Goal: Use online tool/utility: Utilize a website feature to perform a specific function

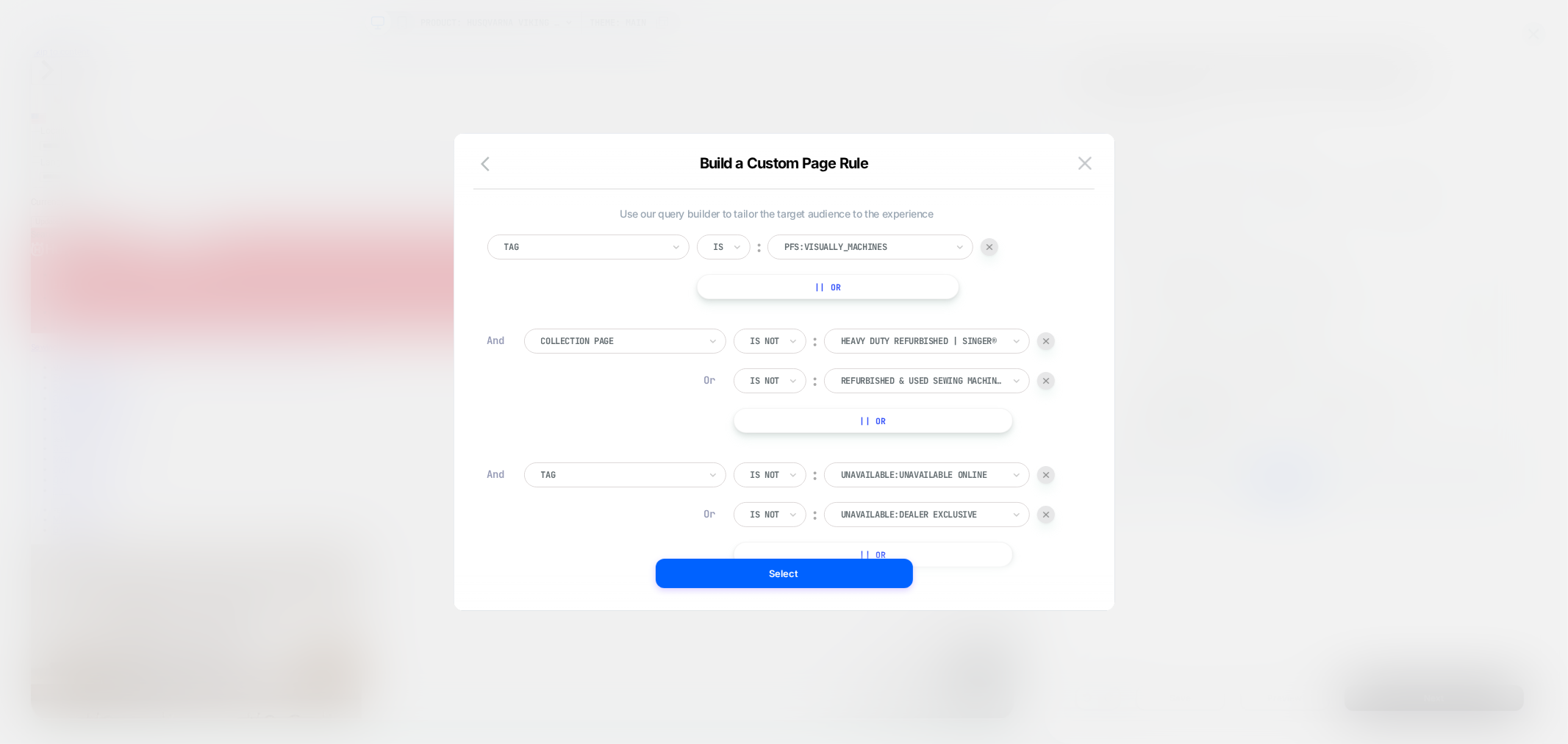
scroll to position [192, 0]
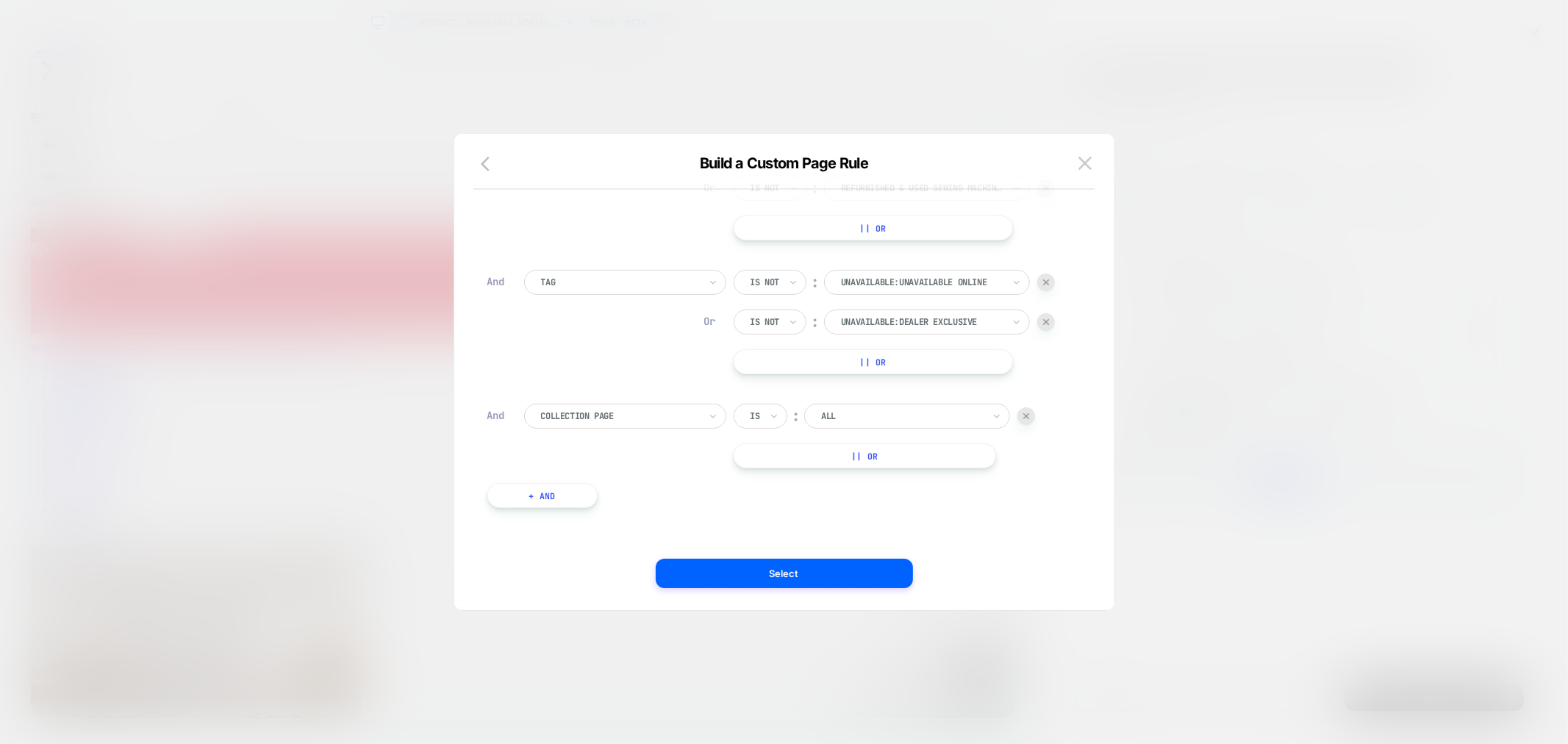
click at [891, 420] on div at bounding box center [902, 416] width 162 height 13
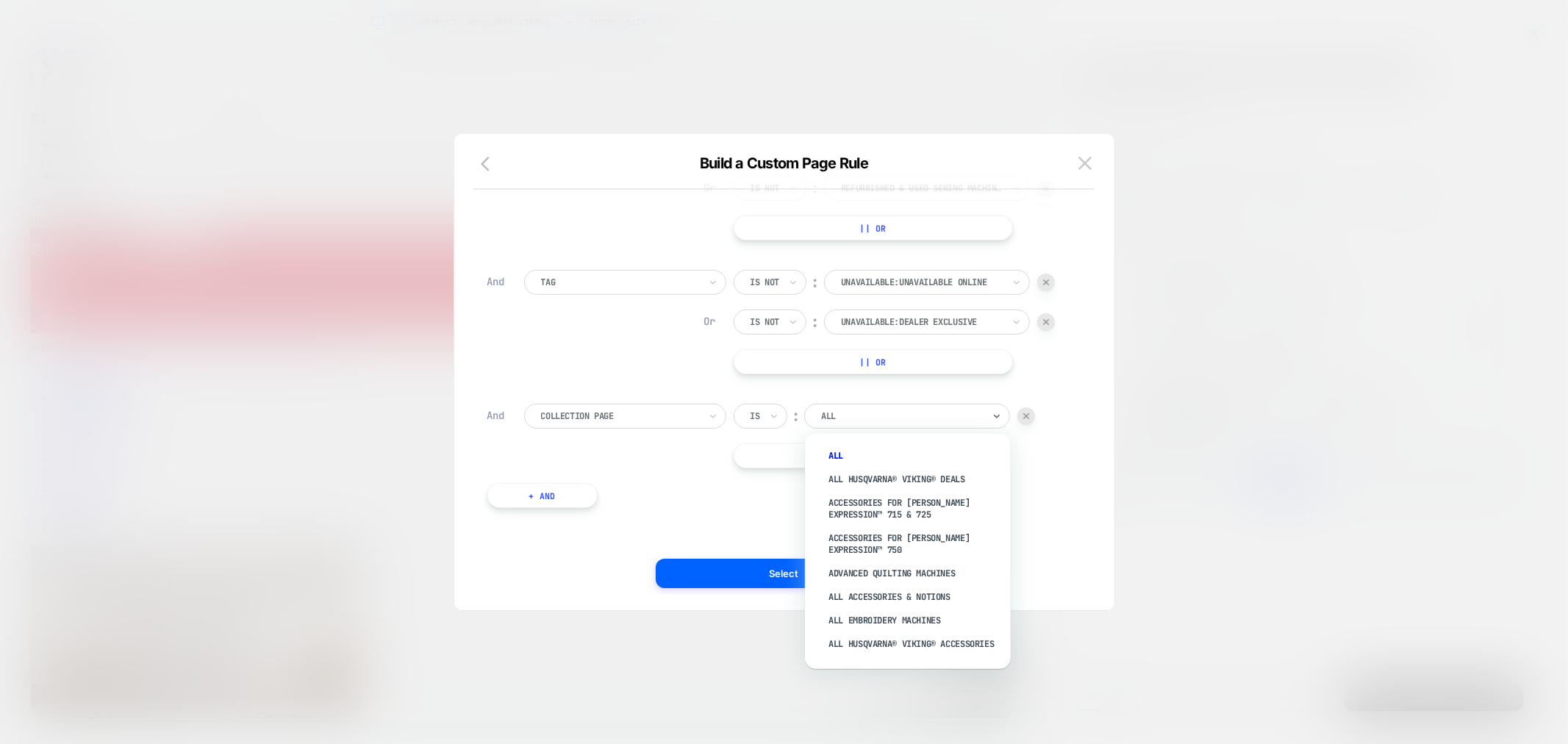
paste input "**********"
type input "**********"
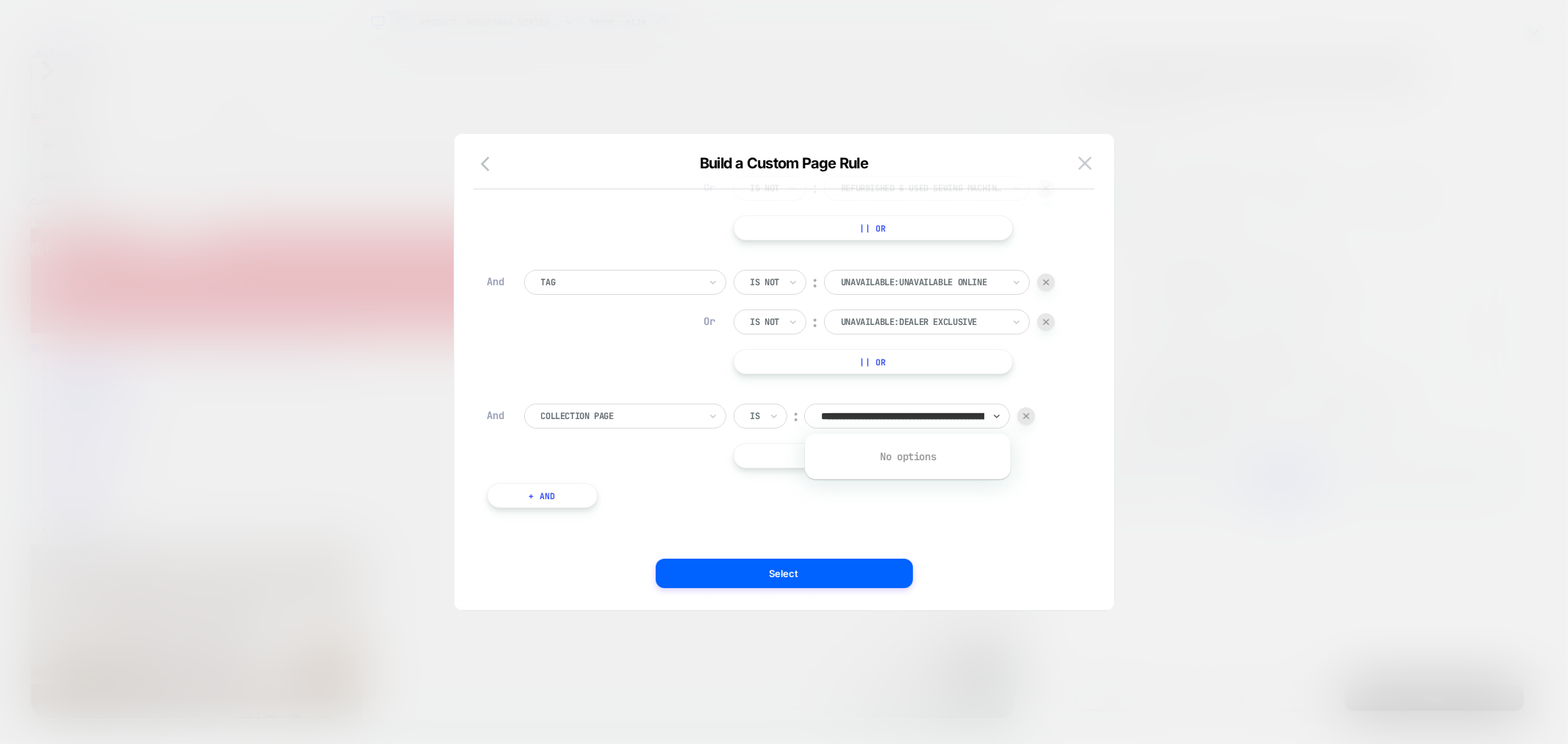
scroll to position [0, 202]
click at [891, 420] on input "**********" at bounding box center [801, 417] width 365 height 14
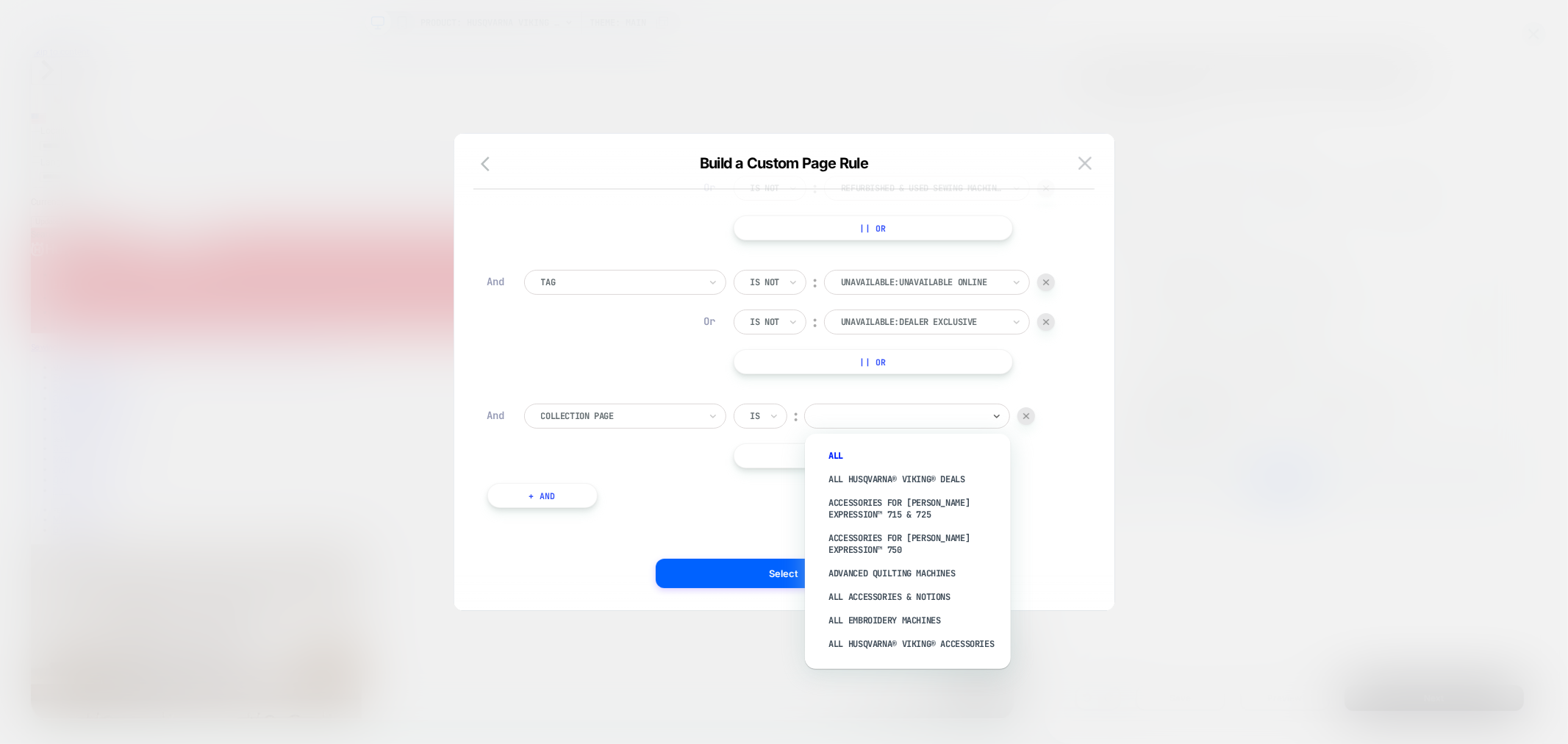
scroll to position [0, 0]
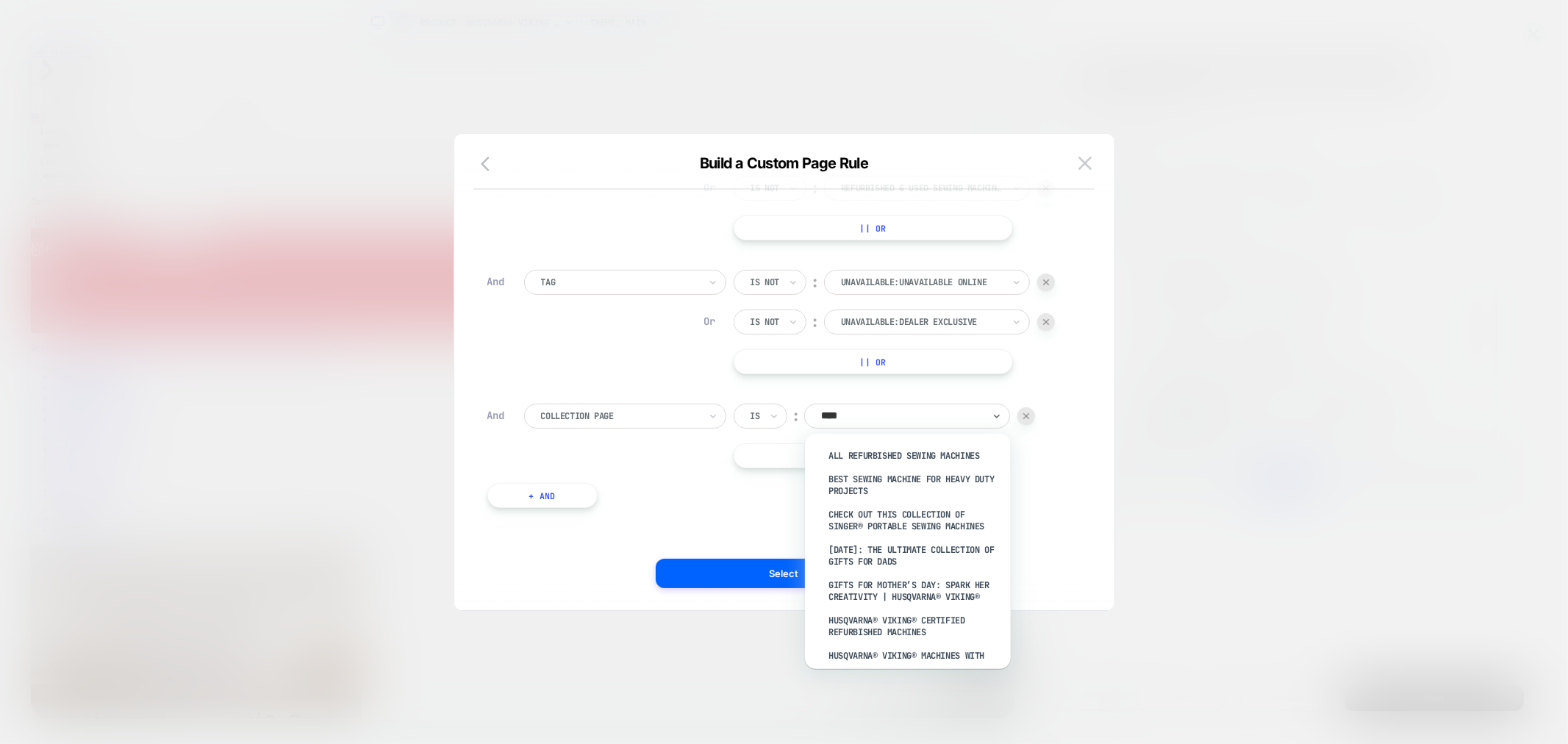
type input "*****"
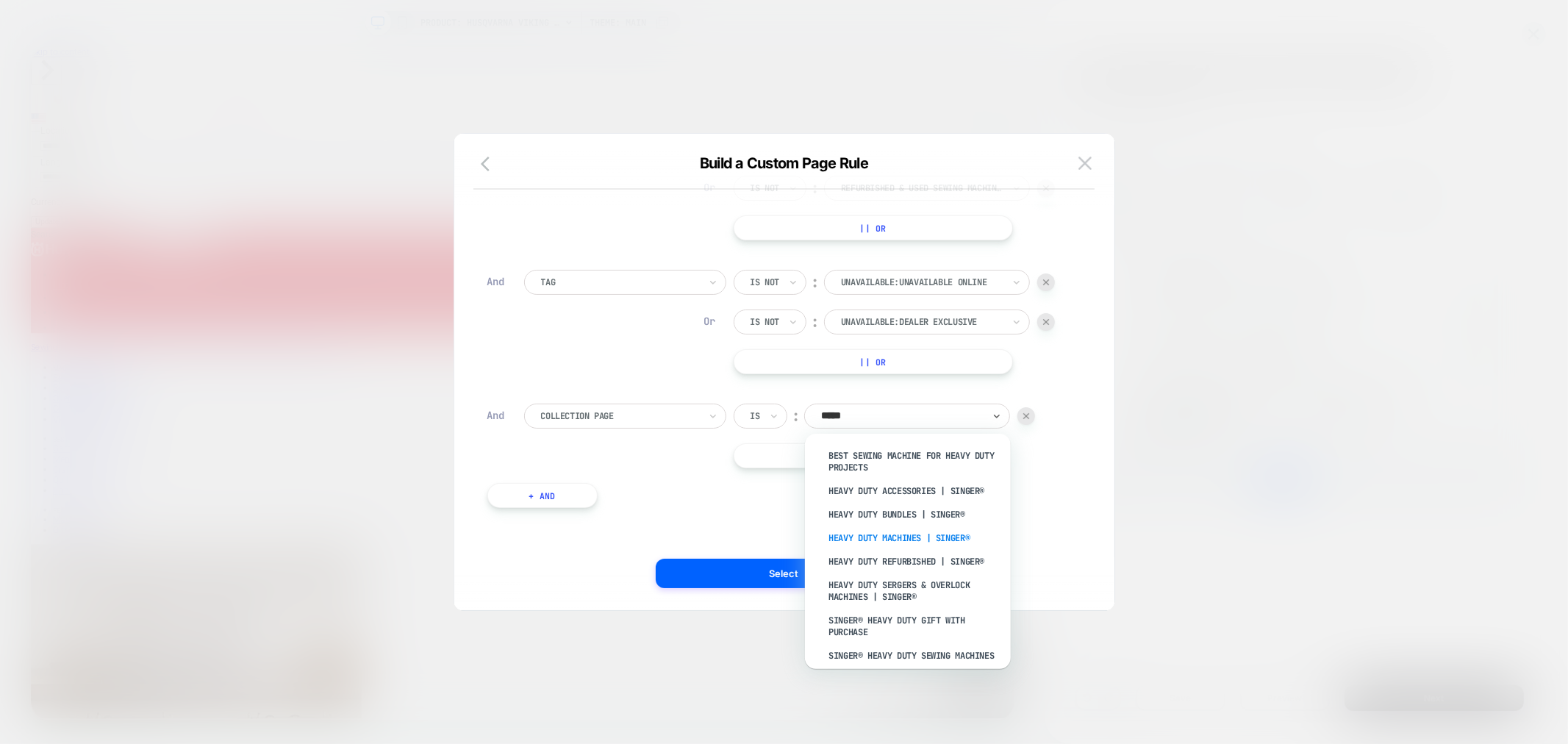
click at [931, 532] on div "Heavy Duty Machines | SINGER®" at bounding box center [914, 538] width 191 height 23
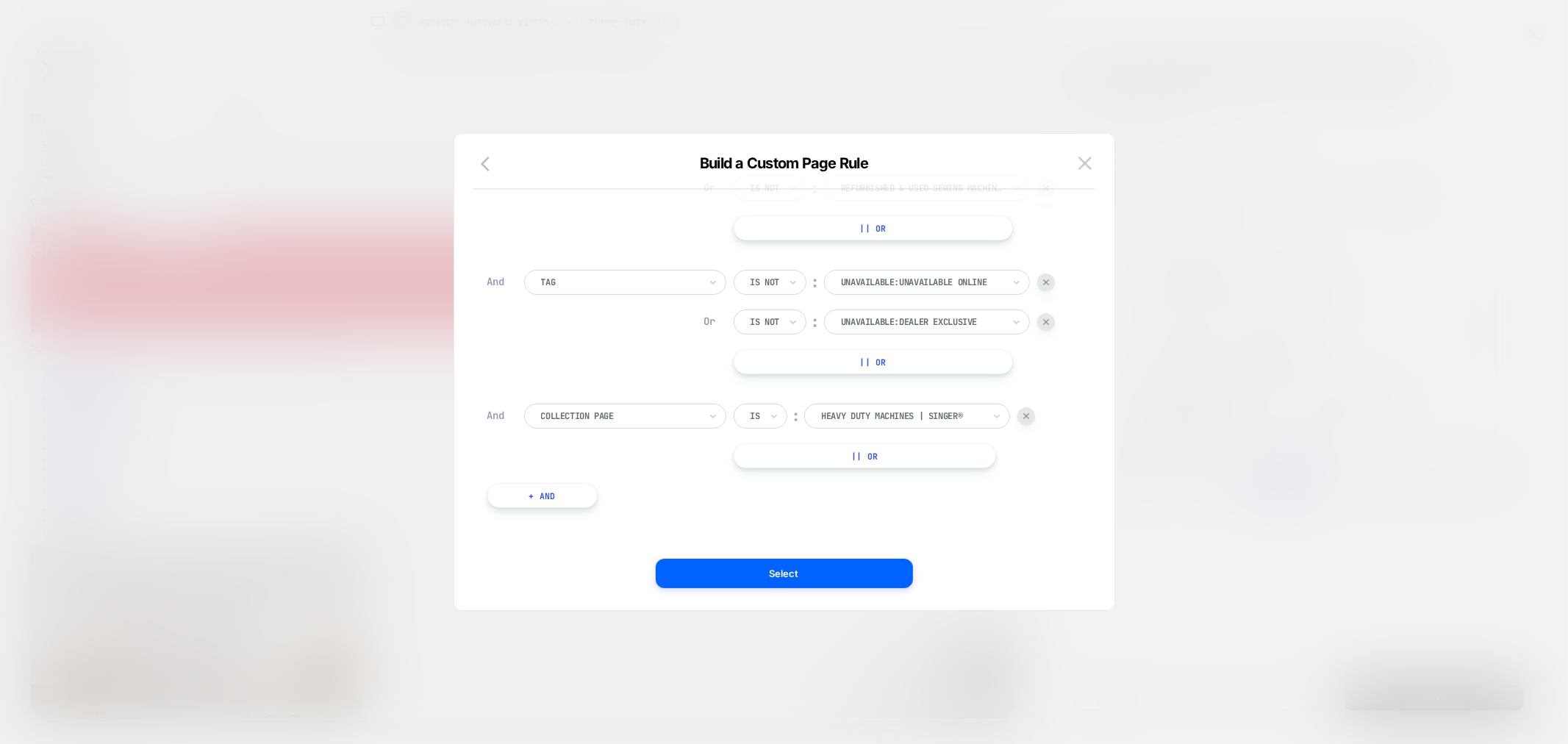
click at [890, 457] on button "|| Or" at bounding box center [865, 456] width 263 height 25
click at [883, 494] on button "|| Or" at bounding box center [865, 495] width 263 height 25
click at [902, 545] on button "|| Or" at bounding box center [865, 535] width 263 height 25
click at [856, 464] on div "ALL" at bounding box center [907, 456] width 206 height 25
click at [854, 442] on div "Is ︰ Heavy Duty Machines | SINGER® HEAVY DUTY MACHINES | SINGER® Or Is ︰ ALL Or…" at bounding box center [885, 495] width 302 height 184
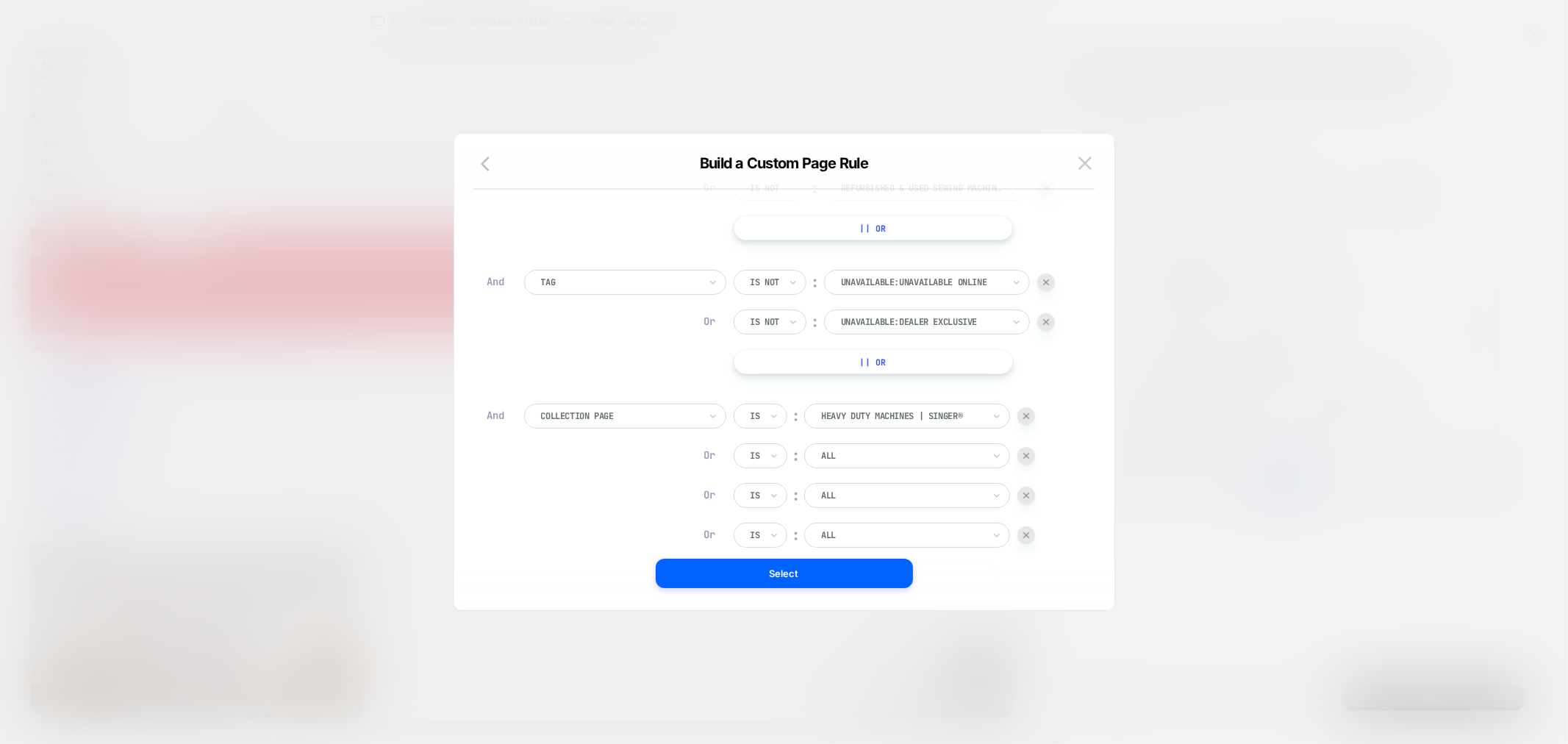
click at [858, 453] on div at bounding box center [902, 456] width 162 height 13
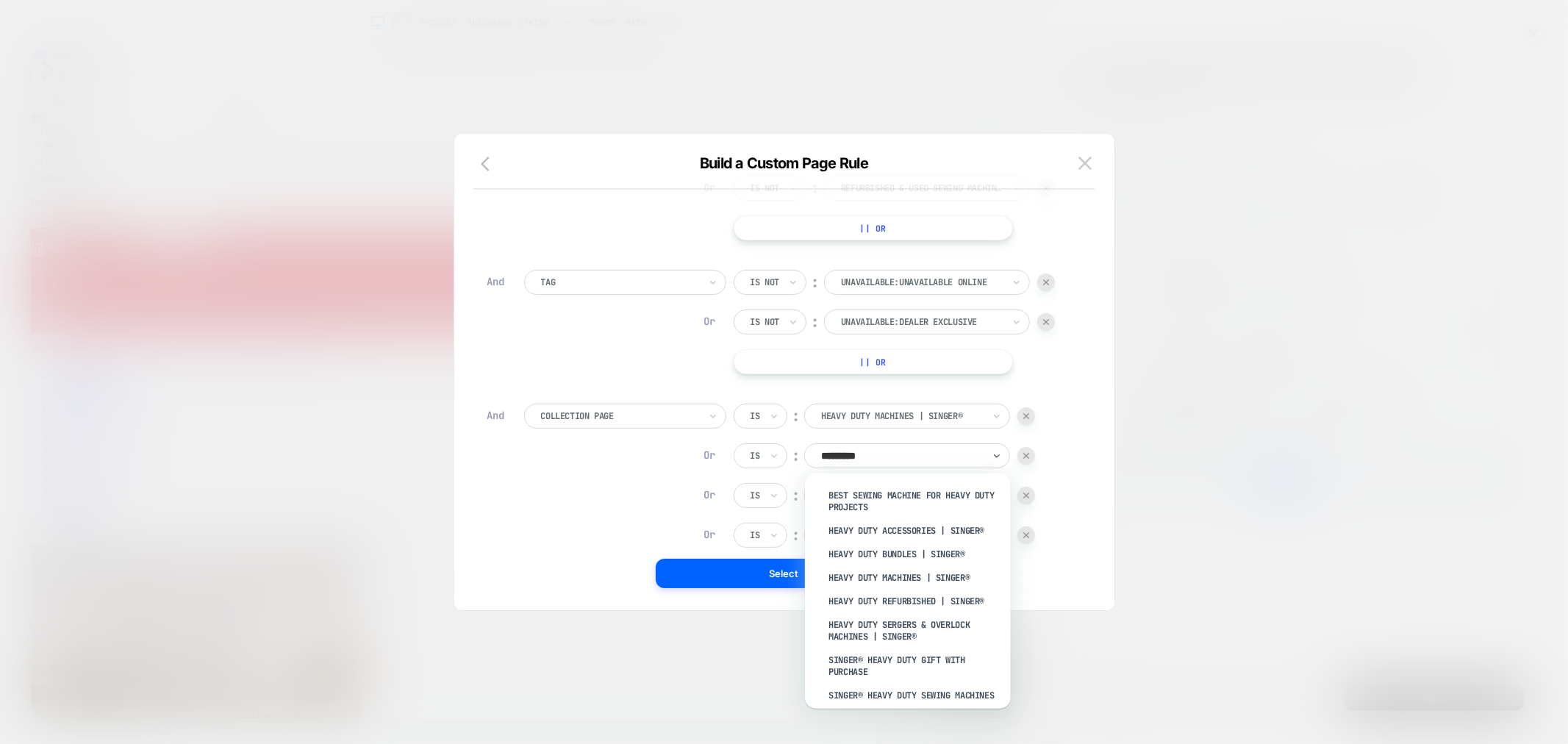
type input "**********"
click at [892, 633] on div "Heavy Duty Sergers & Overlock Machines | SINGER®" at bounding box center [914, 630] width 191 height 35
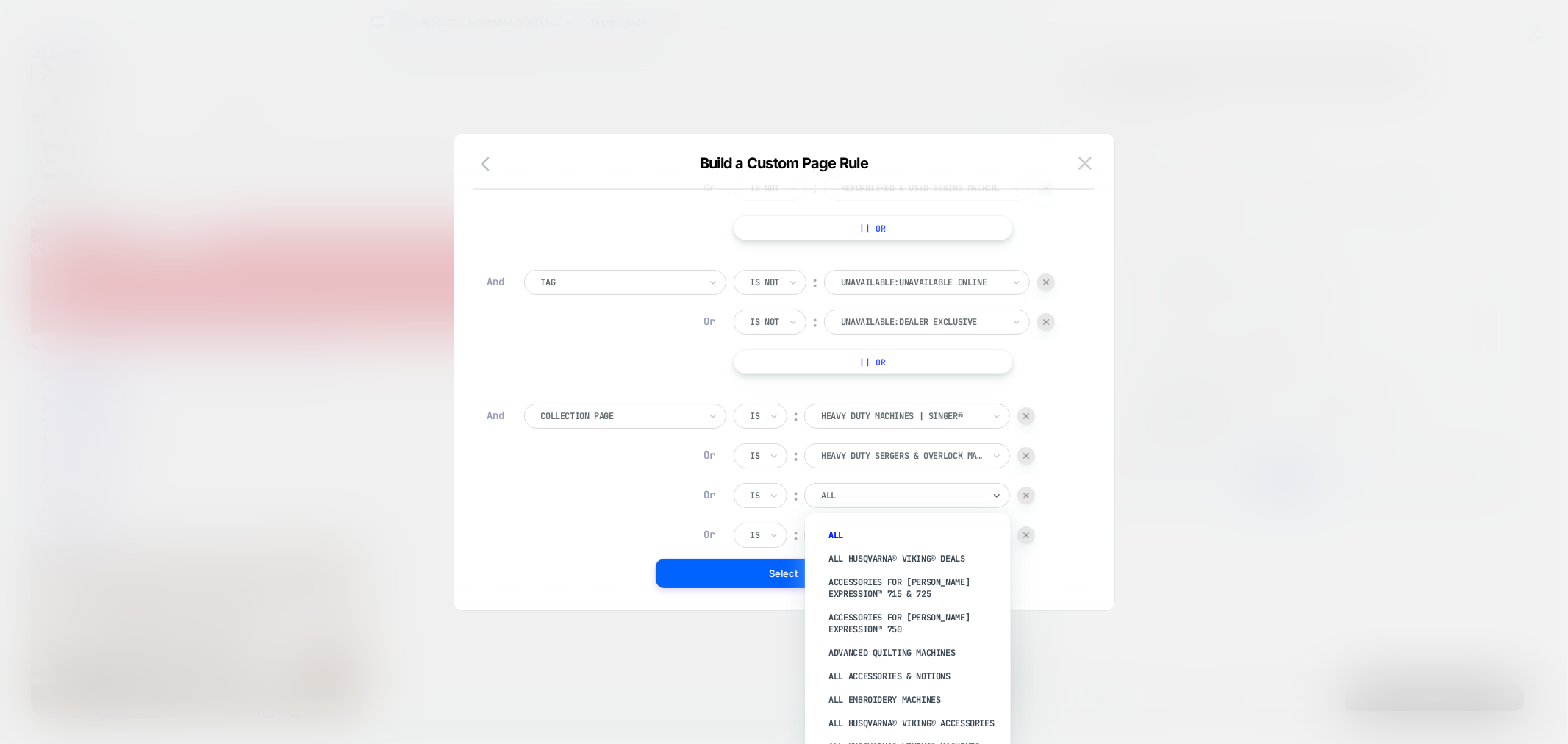
click at [843, 503] on div "ALL" at bounding box center [907, 495] width 206 height 25
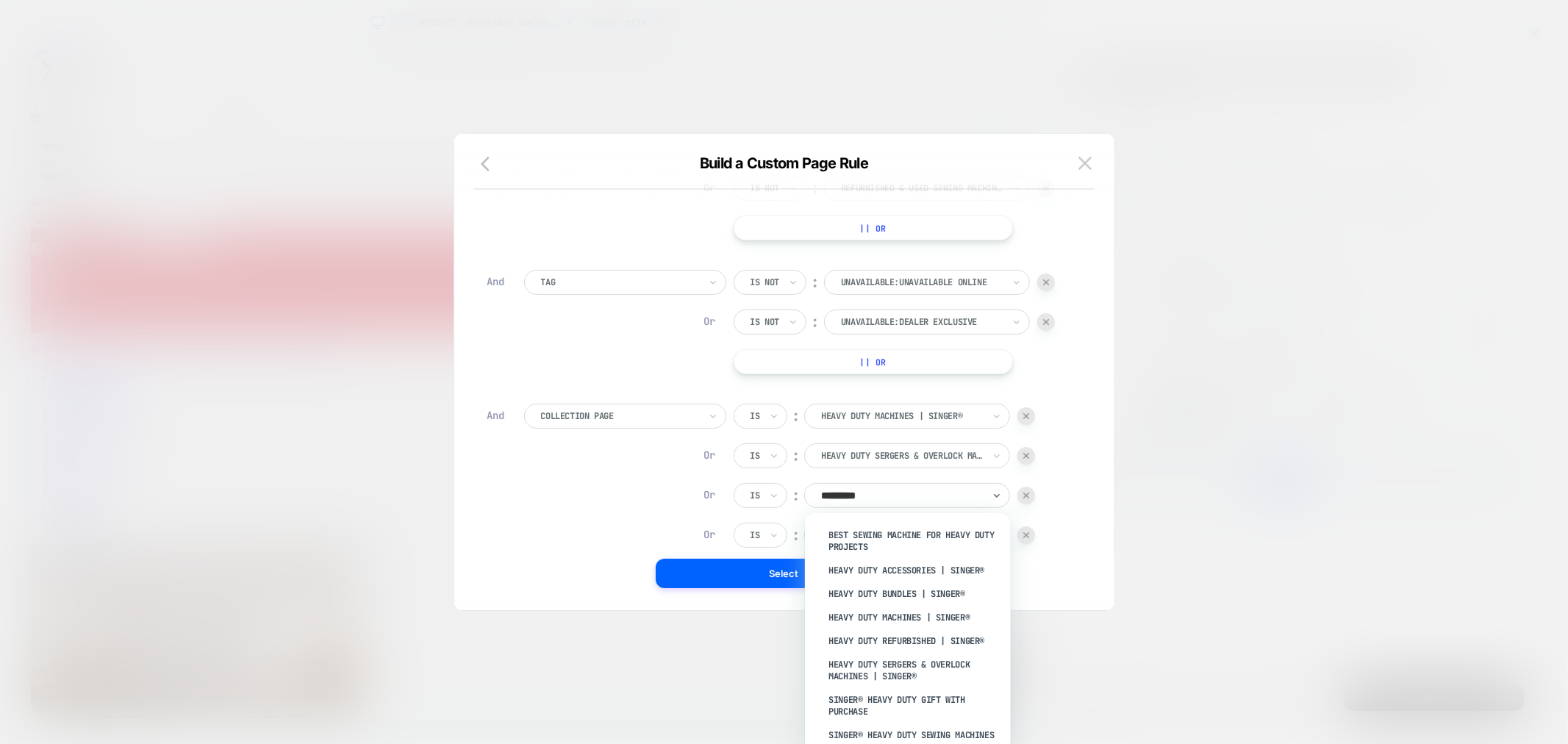
type input "**********"
click at [931, 732] on div "SINGER® Heavy Duty Sewing Machines" at bounding box center [914, 735] width 191 height 23
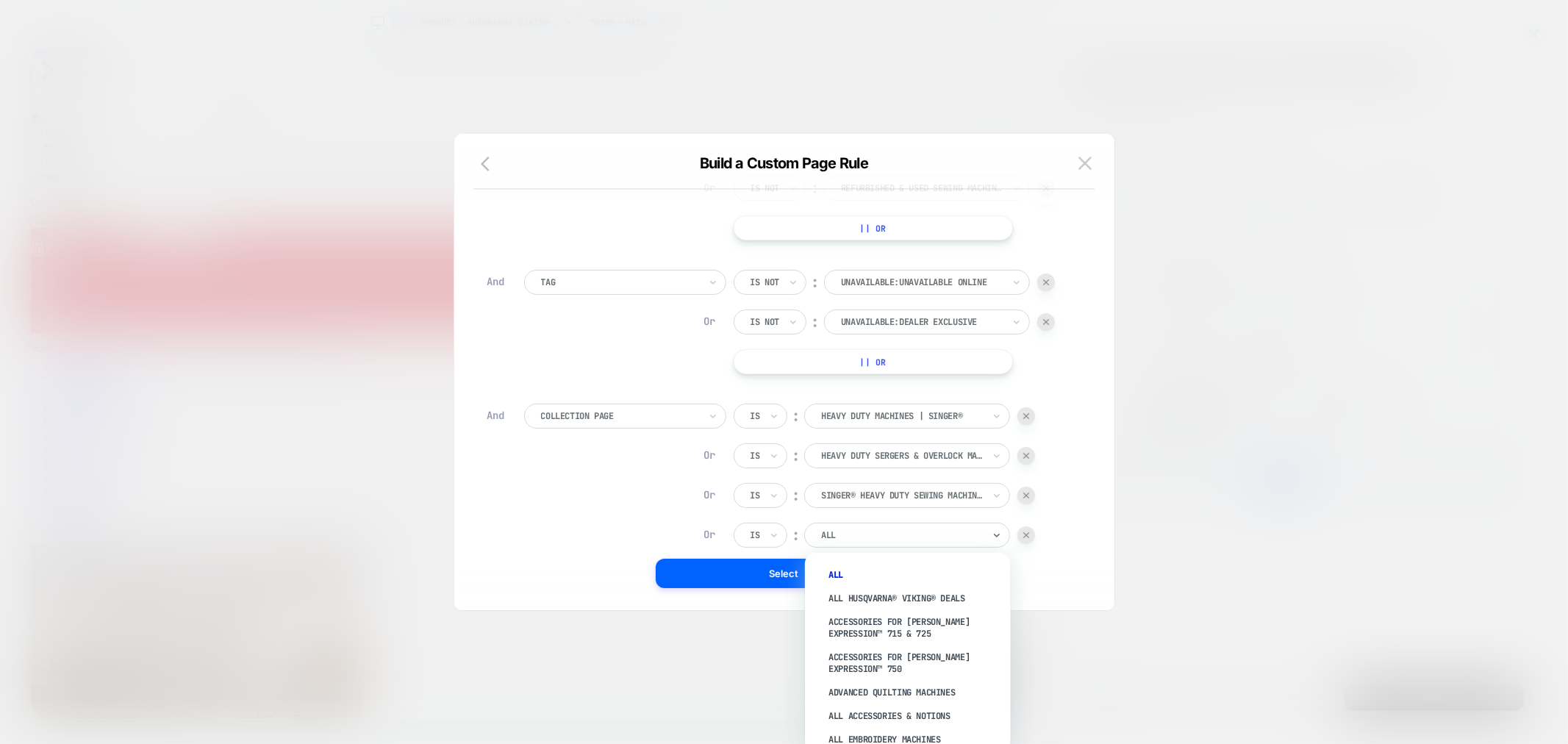
click at [921, 538] on div at bounding box center [902, 534] width 162 height 13
type input "**********"
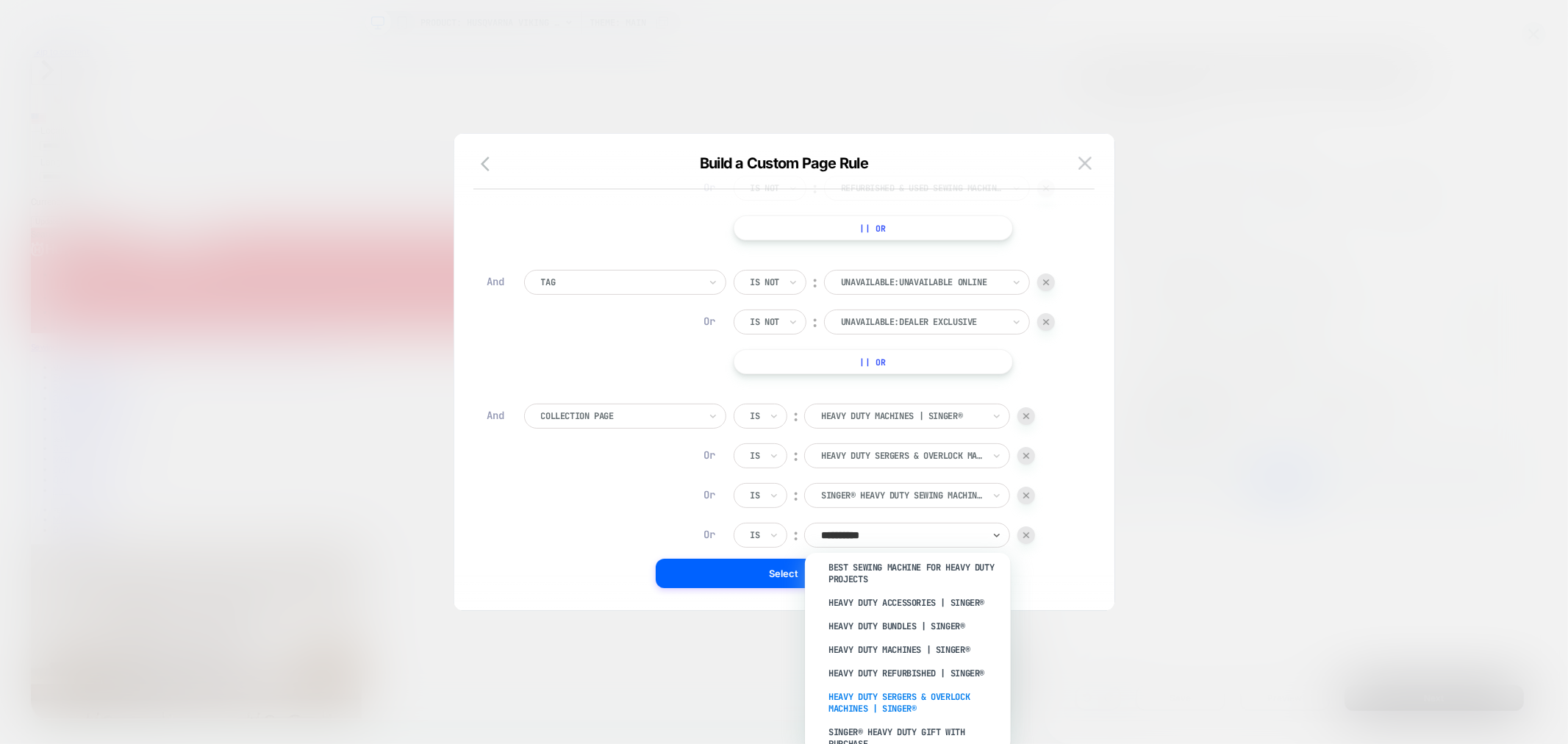
scroll to position [0, 0]
click at [872, 584] on div "Best Sewing Machine for Heavy Duty Projects" at bounding box center [914, 580] width 191 height 35
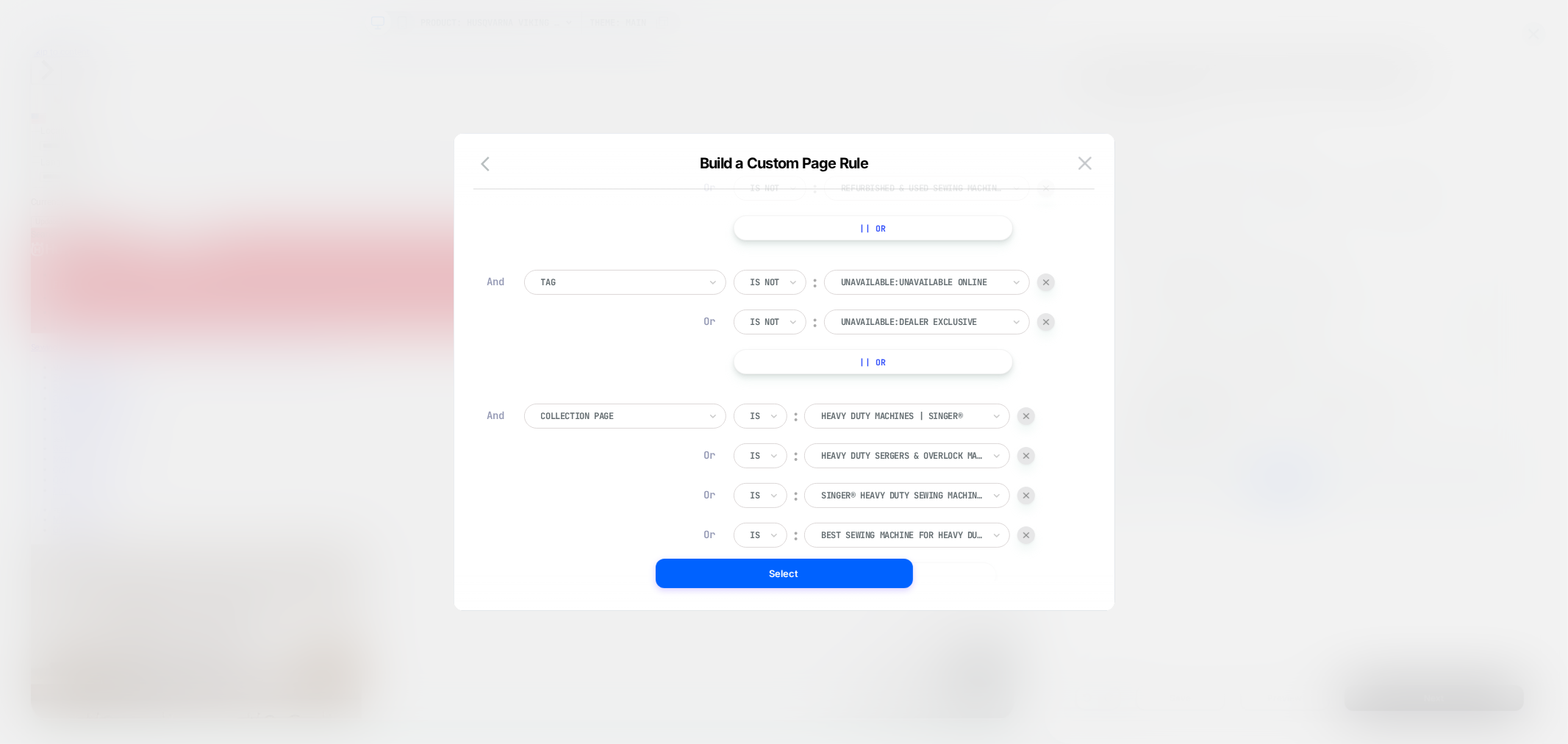
scroll to position [312, 0]
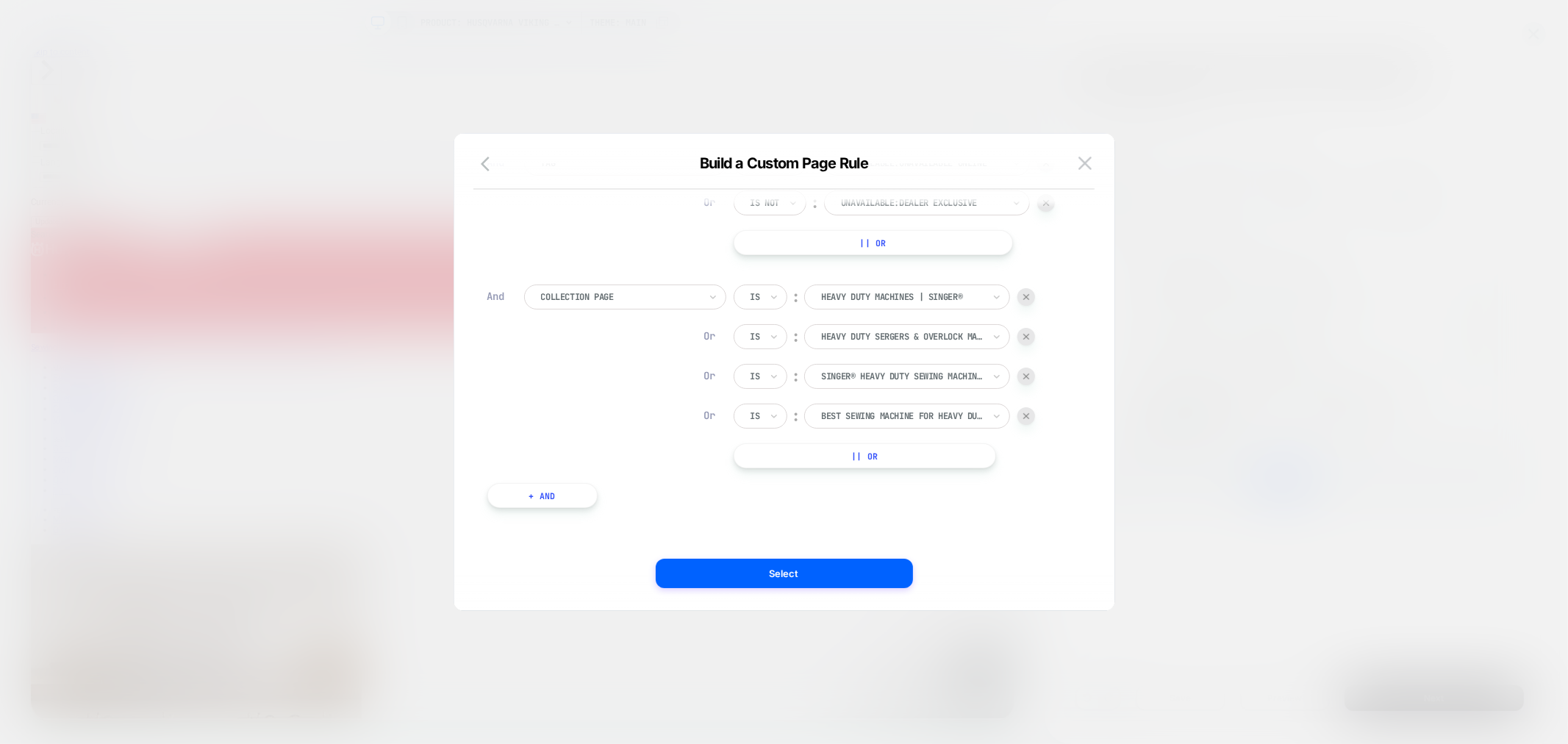
click at [904, 458] on button "|| Or" at bounding box center [865, 456] width 263 height 25
click at [924, 500] on button "|| Or" at bounding box center [865, 495] width 263 height 25
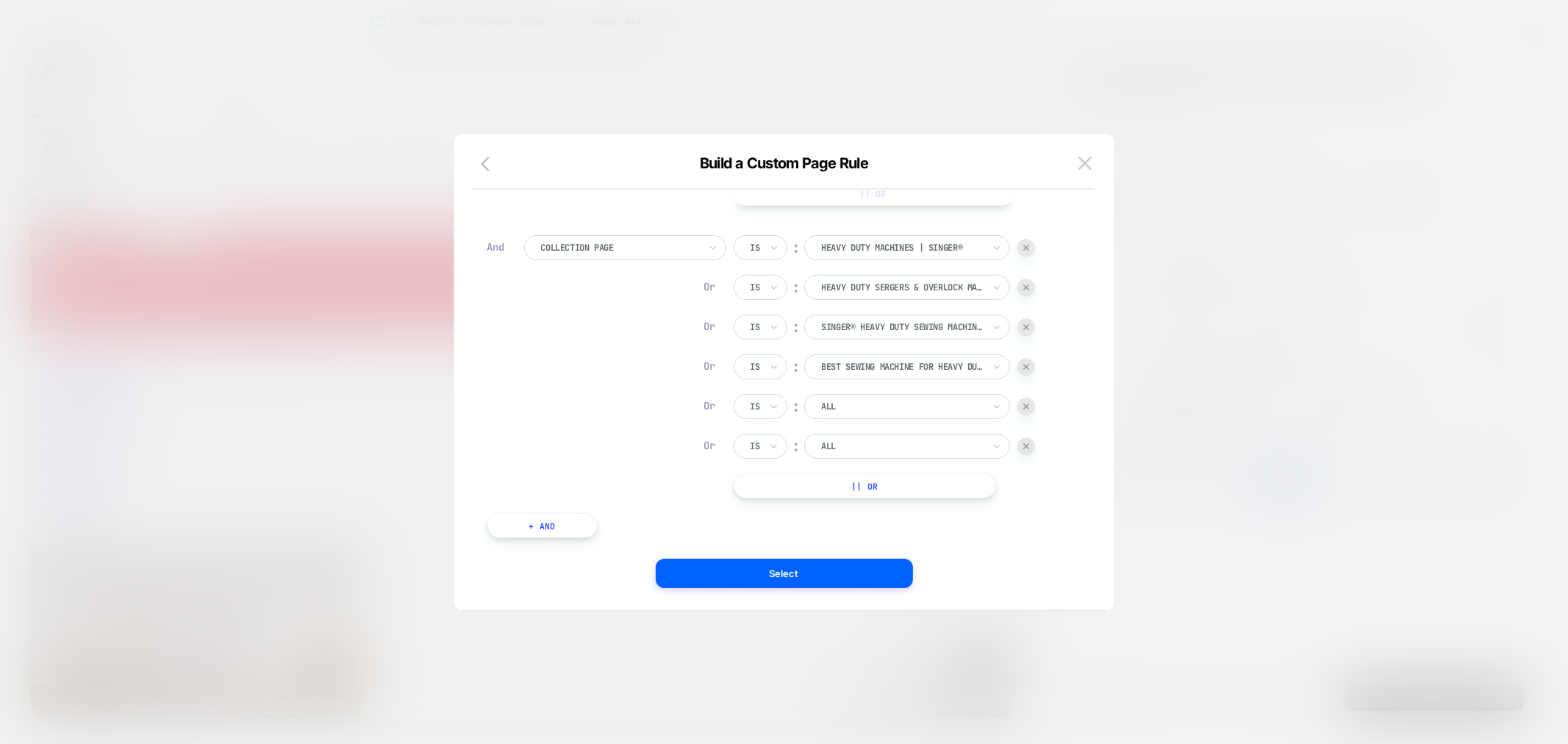
scroll to position [391, 0]
click at [925, 457] on button "|| Or" at bounding box center [865, 456] width 263 height 25
click at [939, 498] on button "|| Or" at bounding box center [865, 495] width 263 height 25
click at [864, 380] on div at bounding box center [902, 376] width 162 height 13
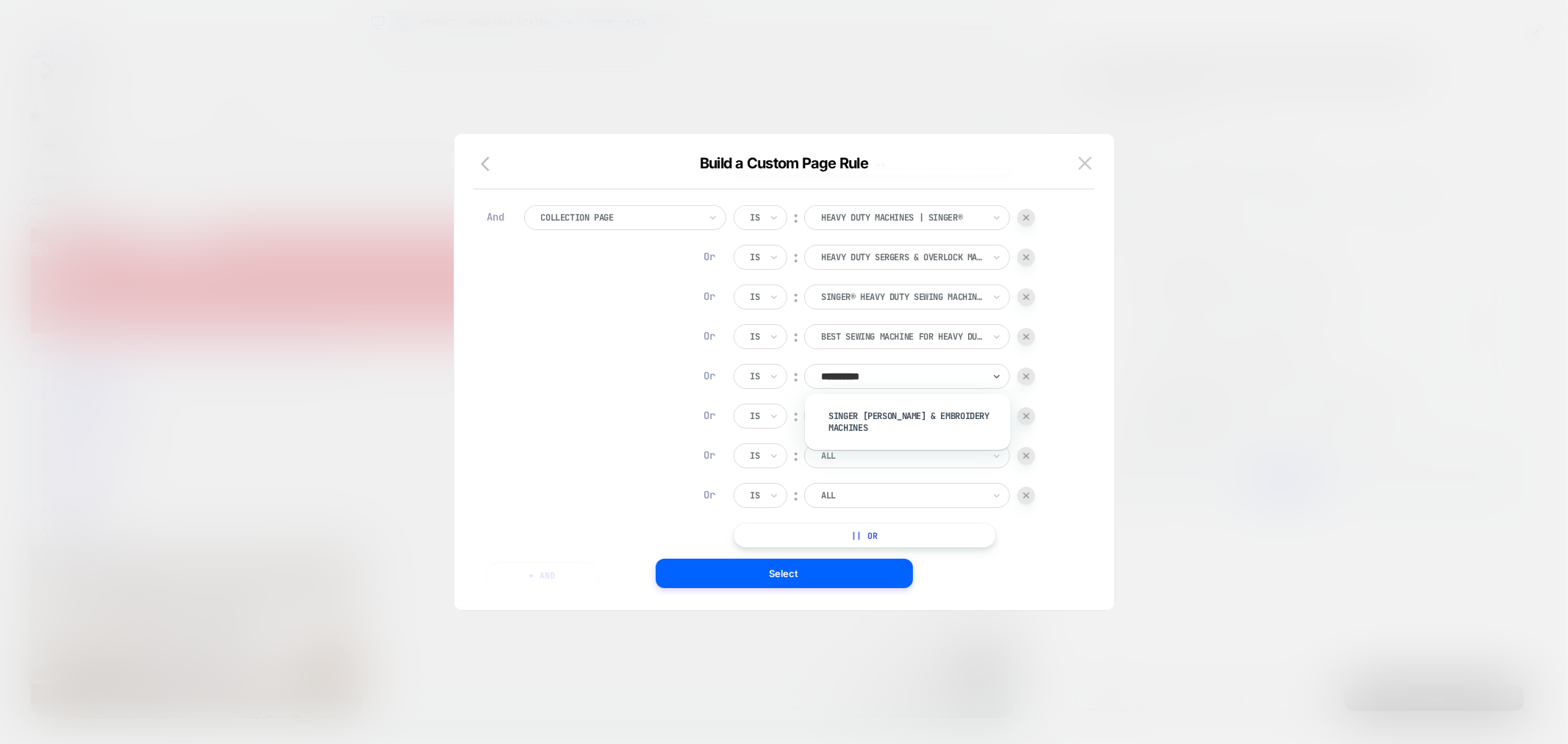
type input "**********"
click at [905, 411] on div "SINGER [PERSON_NAME] & Embroidery Machines" at bounding box center [914, 421] width 191 height 35
click at [899, 419] on div at bounding box center [902, 416] width 162 height 13
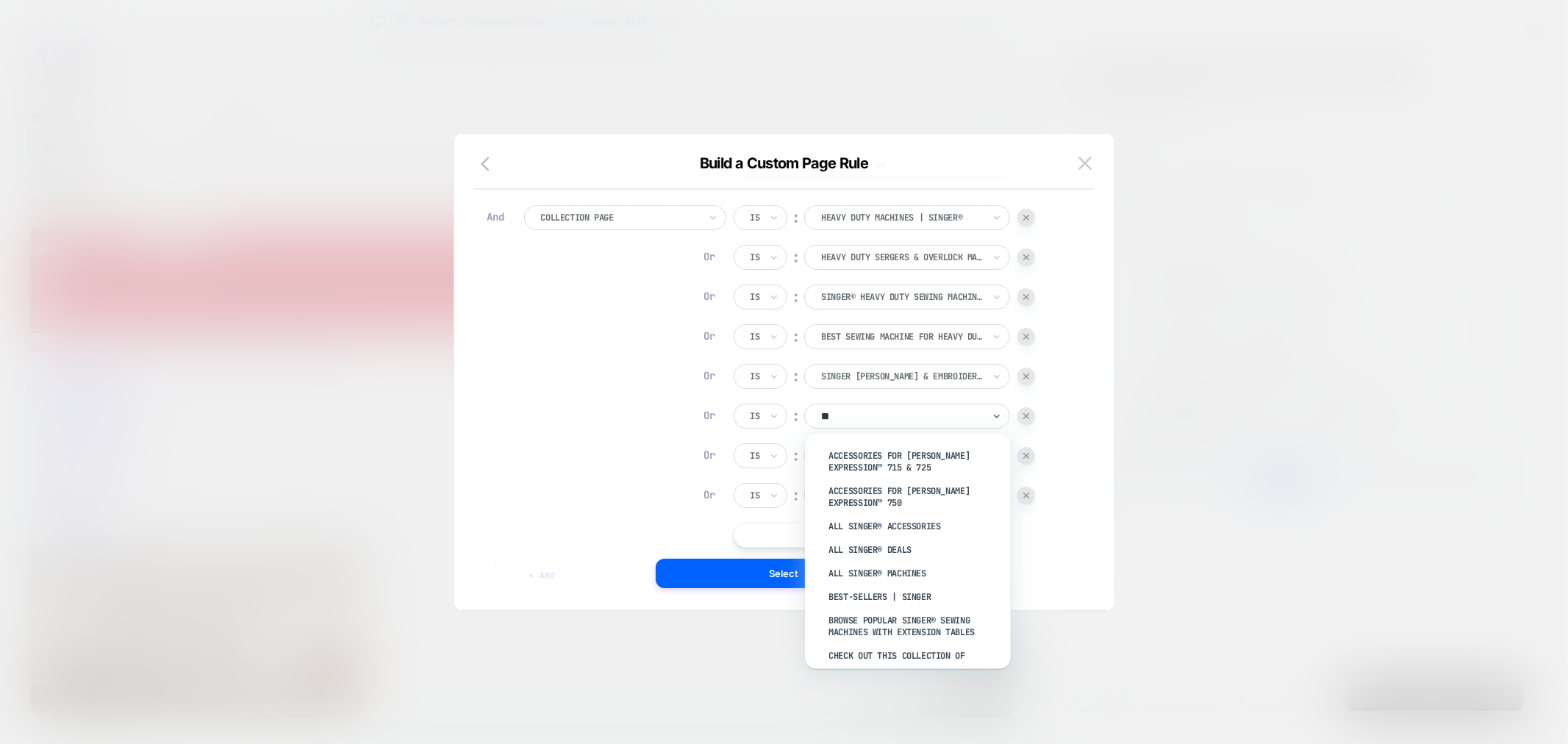
type input "*"
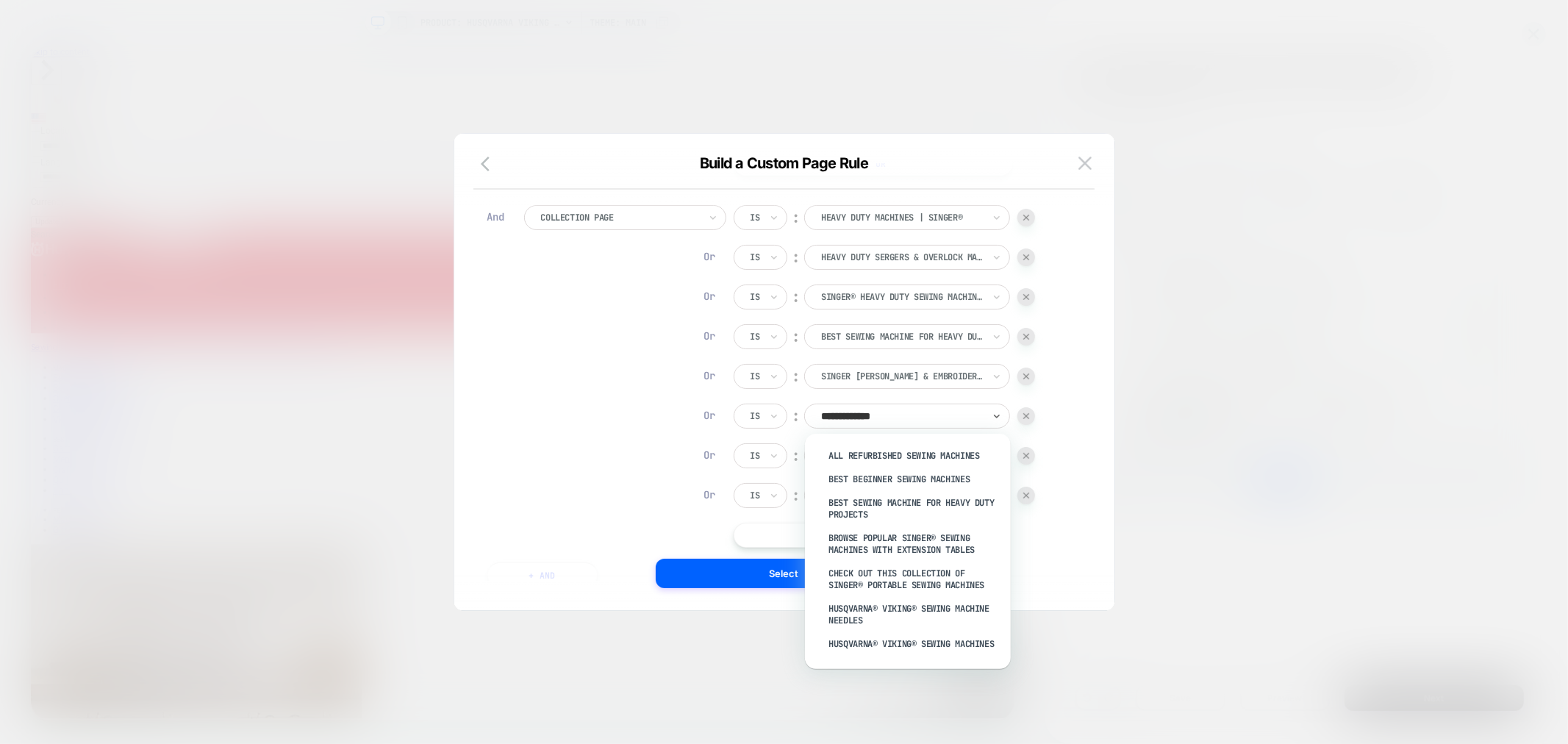
type input "**********"
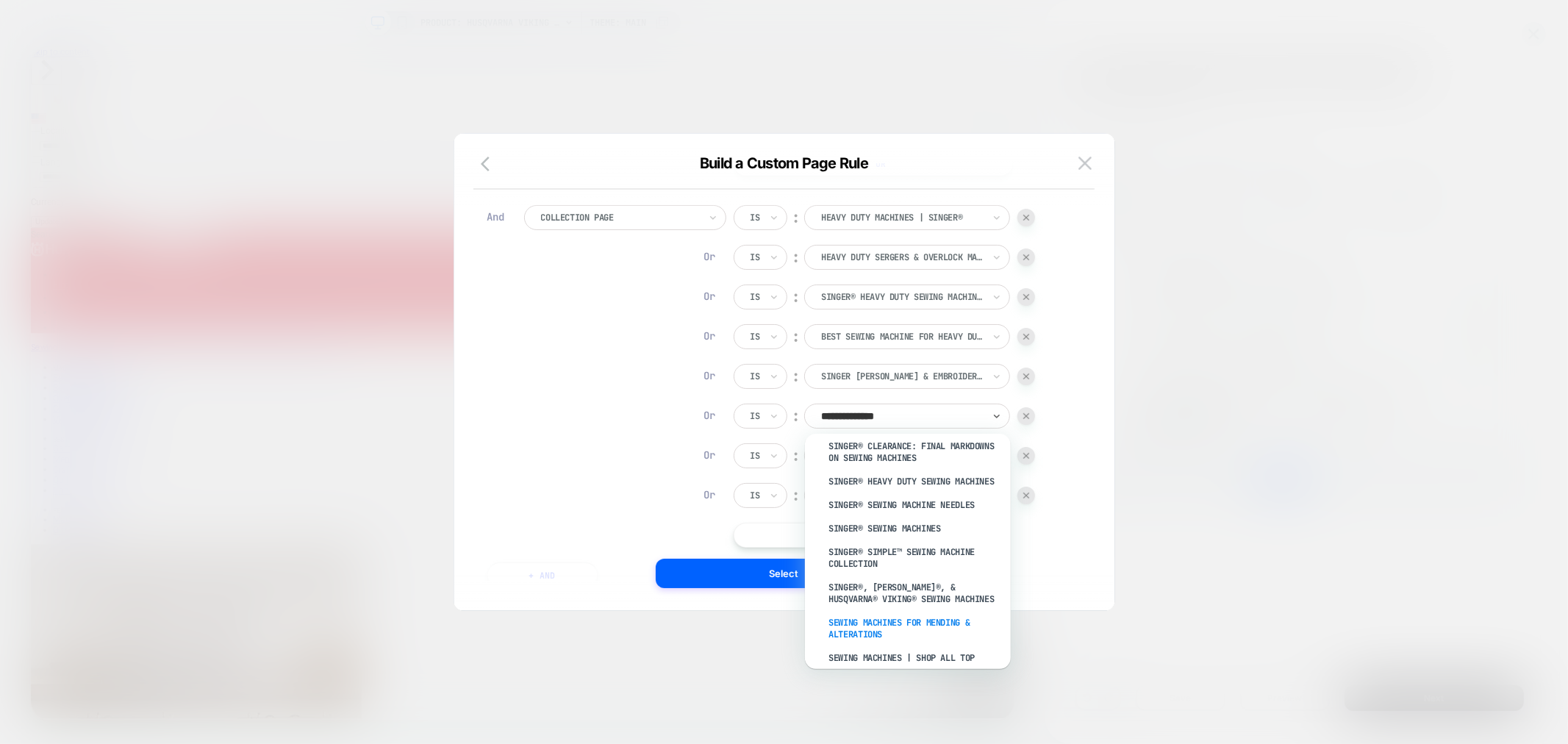
scroll to position [386, 0]
click at [939, 517] on div "SINGER® Sewing Machines" at bounding box center [914, 528] width 191 height 23
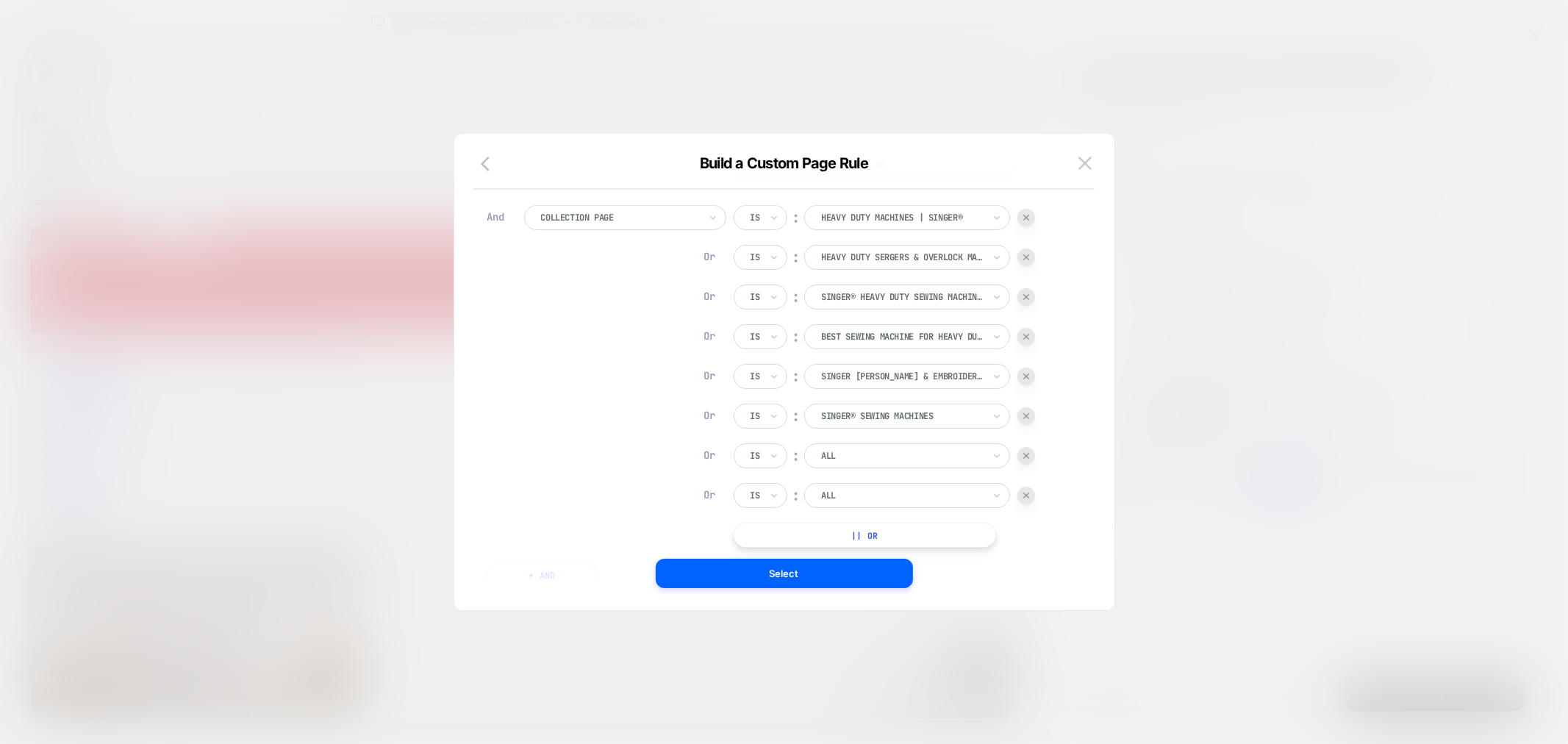
click at [929, 467] on div "Is ︰ Heavy Duty Machines | SINGER® HEAVY DUTY MACHINES | SINGER® Or Is ︰ Heavy …" at bounding box center [885, 376] width 302 height 343
click at [842, 459] on div at bounding box center [902, 456] width 162 height 13
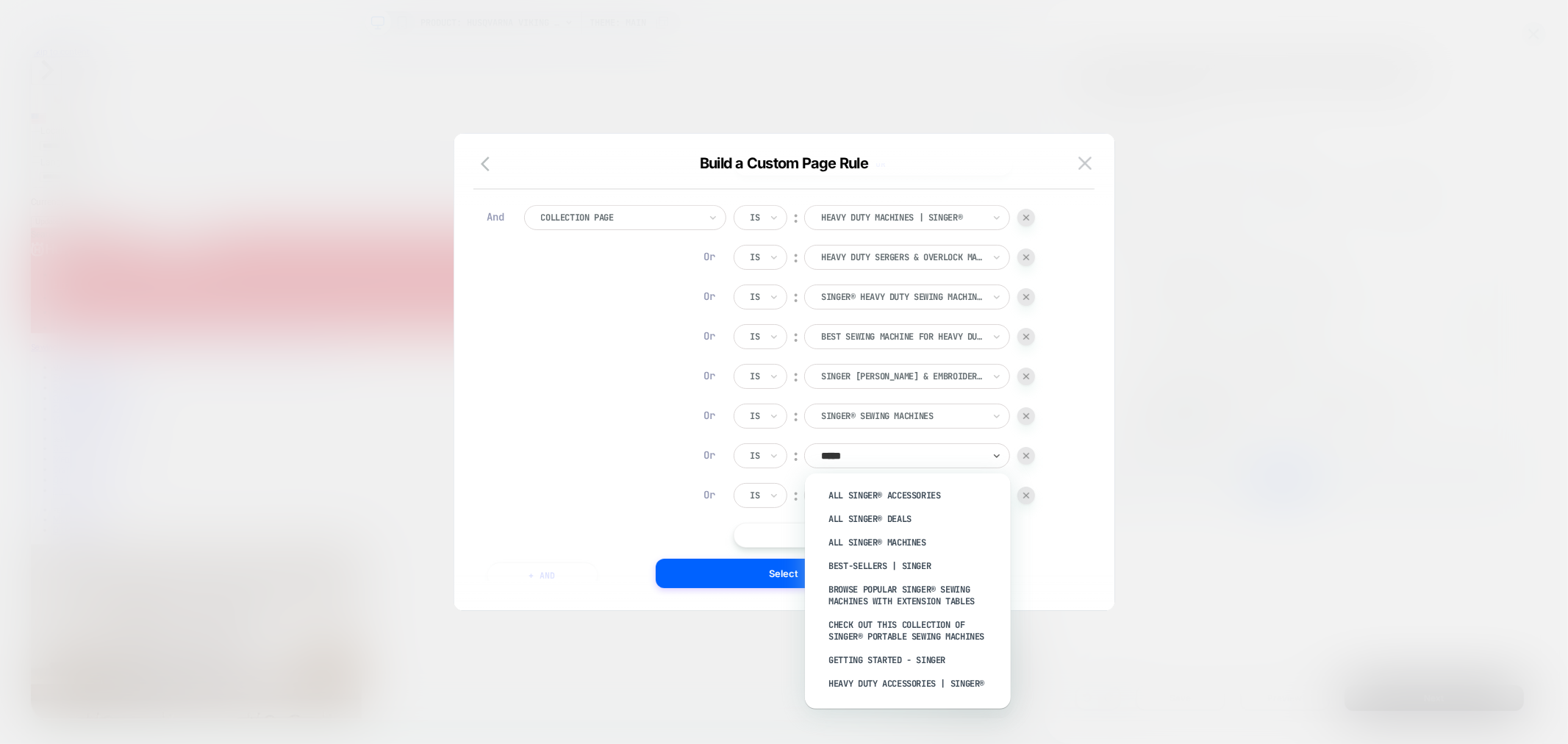
type input "******"
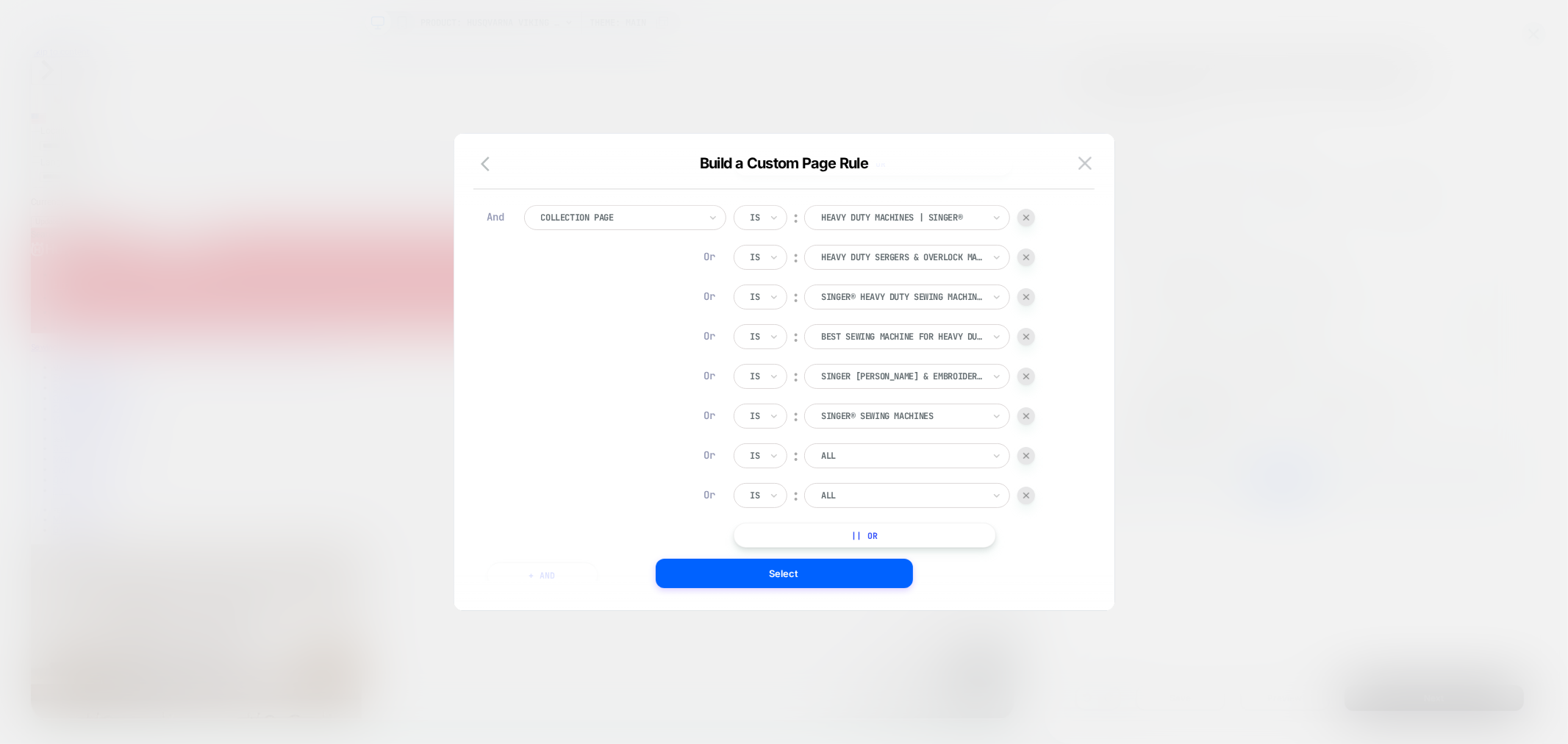
click at [899, 416] on div at bounding box center [902, 416] width 162 height 13
click at [1243, 446] on div at bounding box center [784, 372] width 1568 height 744
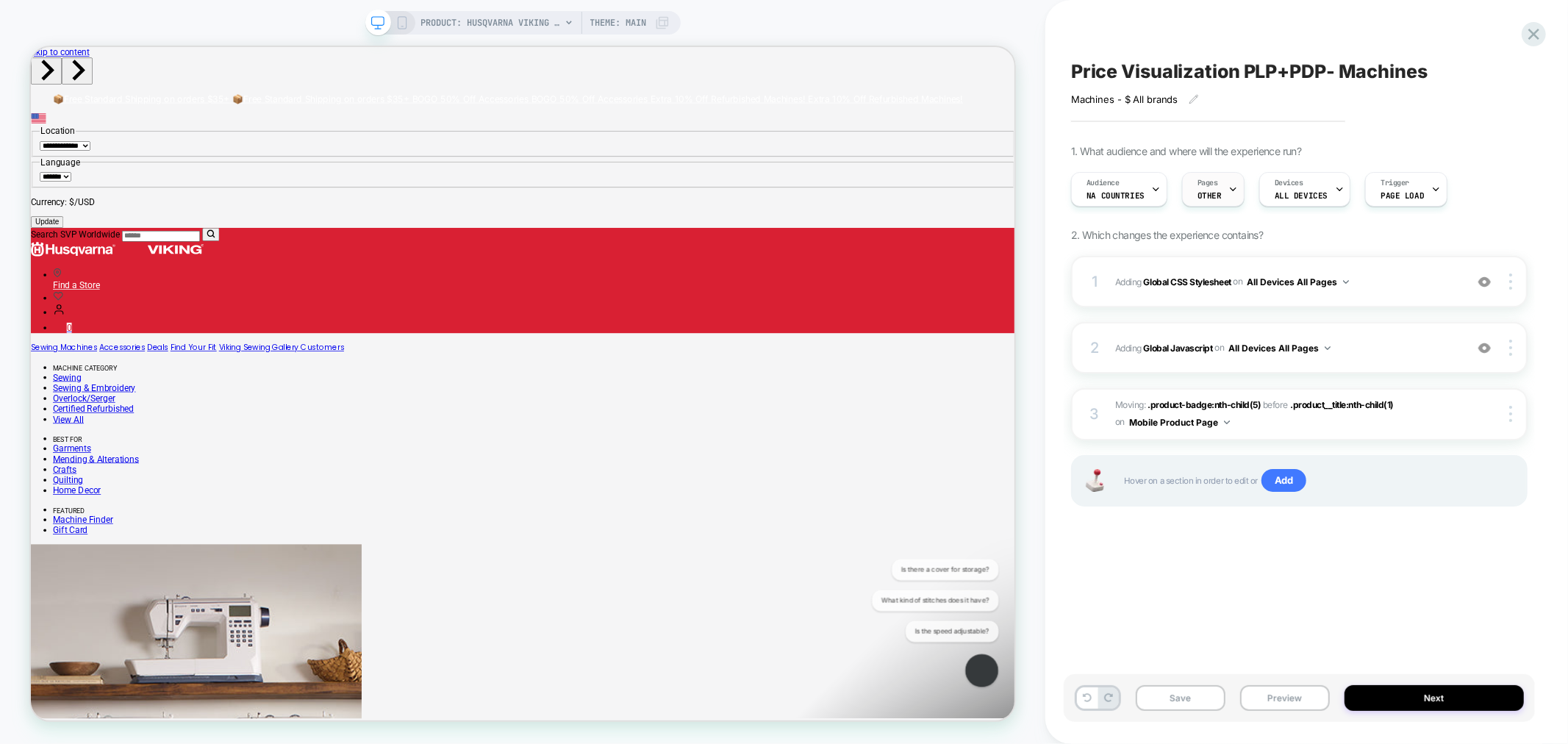
click at [1203, 184] on span "Pages" at bounding box center [1207, 182] width 20 height 10
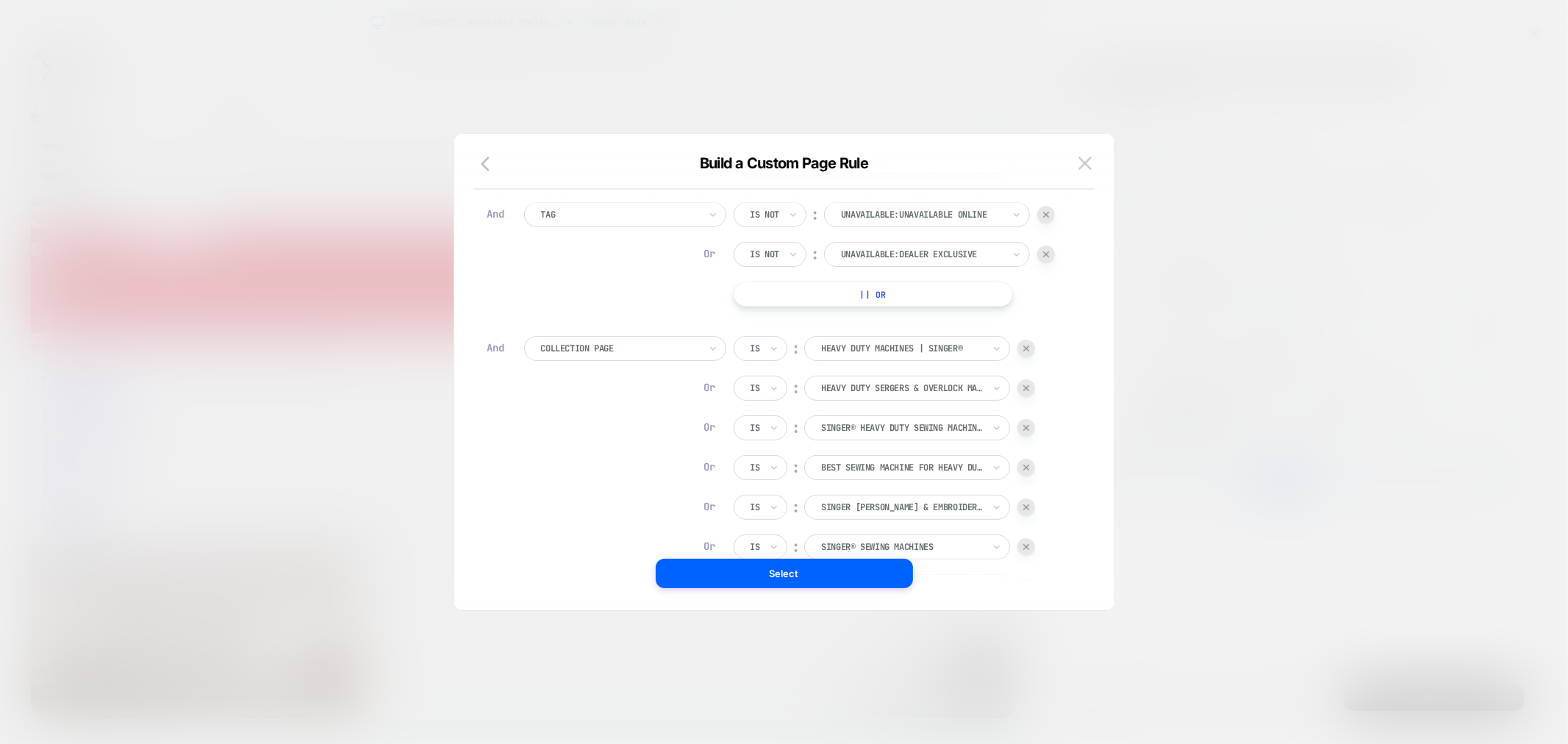
scroll to position [471, 0]
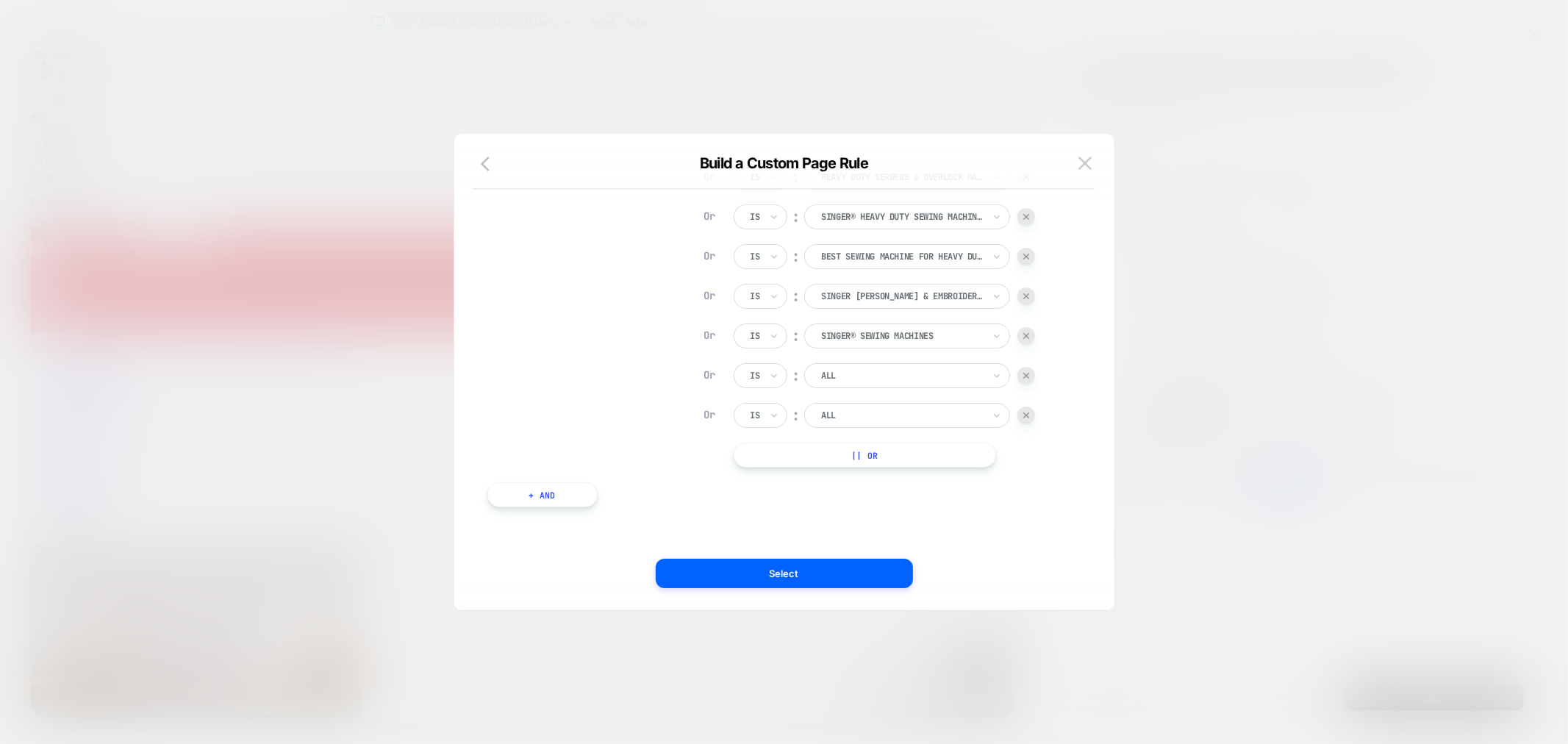
click at [880, 365] on div "ALL" at bounding box center [907, 376] width 206 height 25
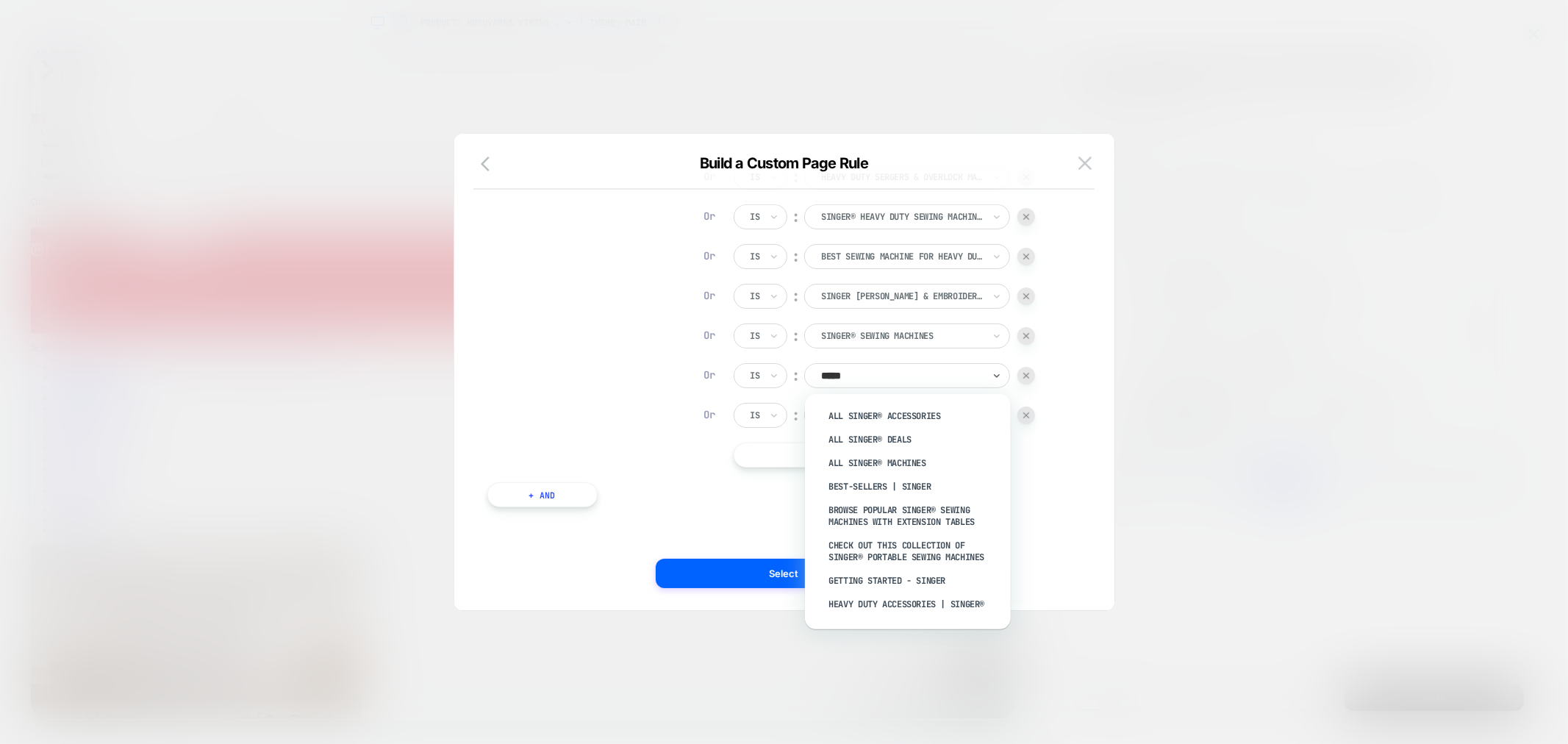
type input "******"
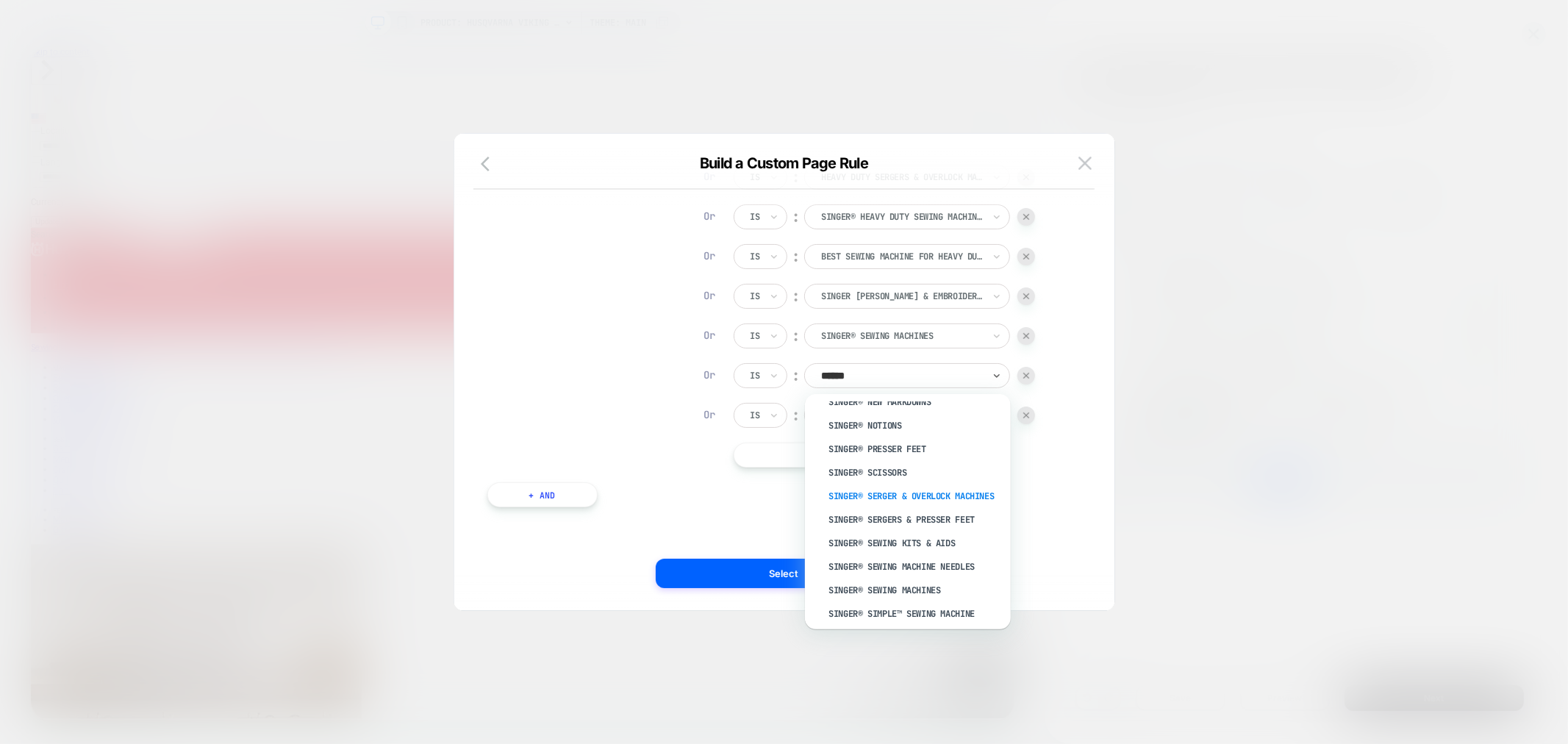
click at [929, 485] on div "SINGER® Serger & Overlock Machines" at bounding box center [914, 496] width 191 height 23
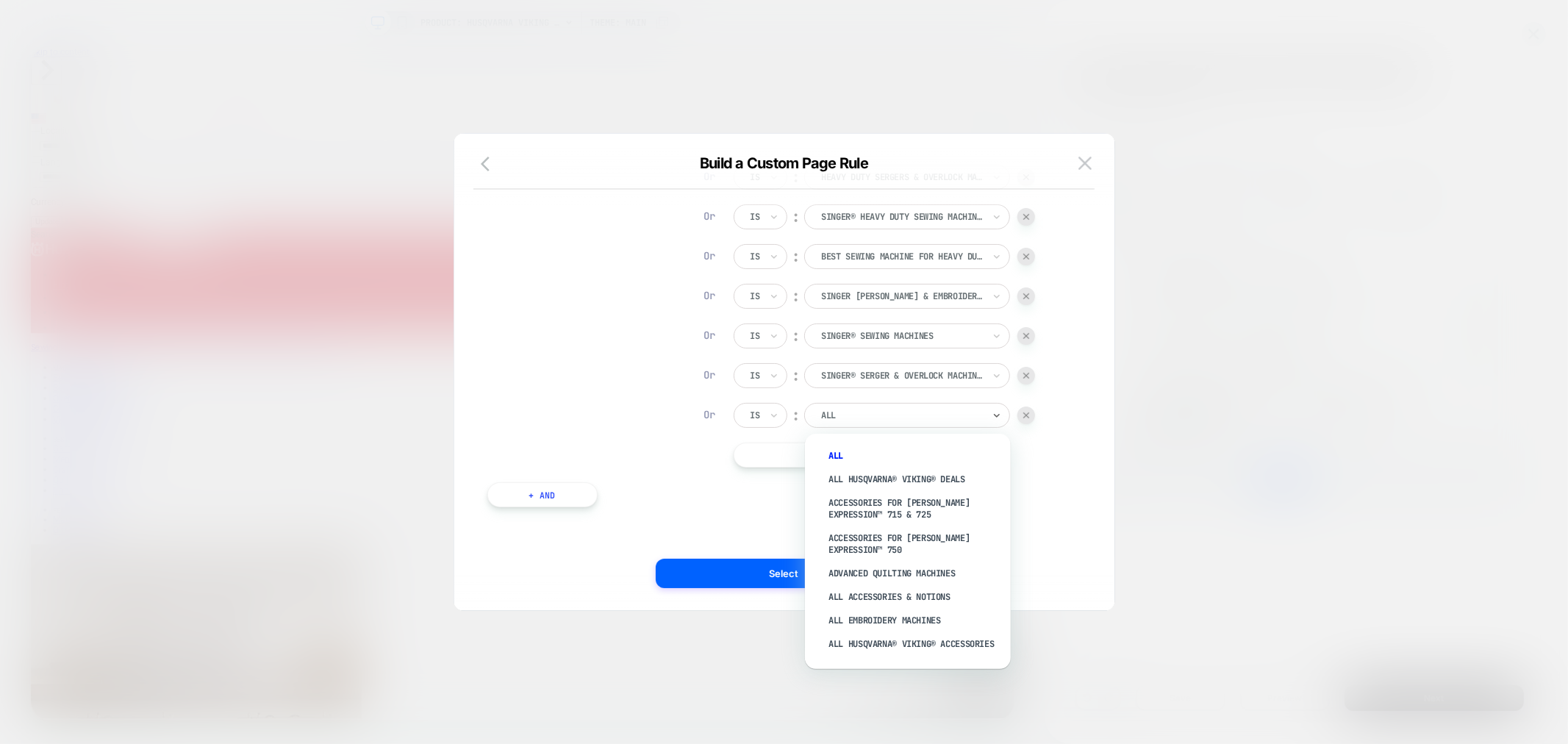
click at [897, 411] on div at bounding box center [902, 415] width 162 height 13
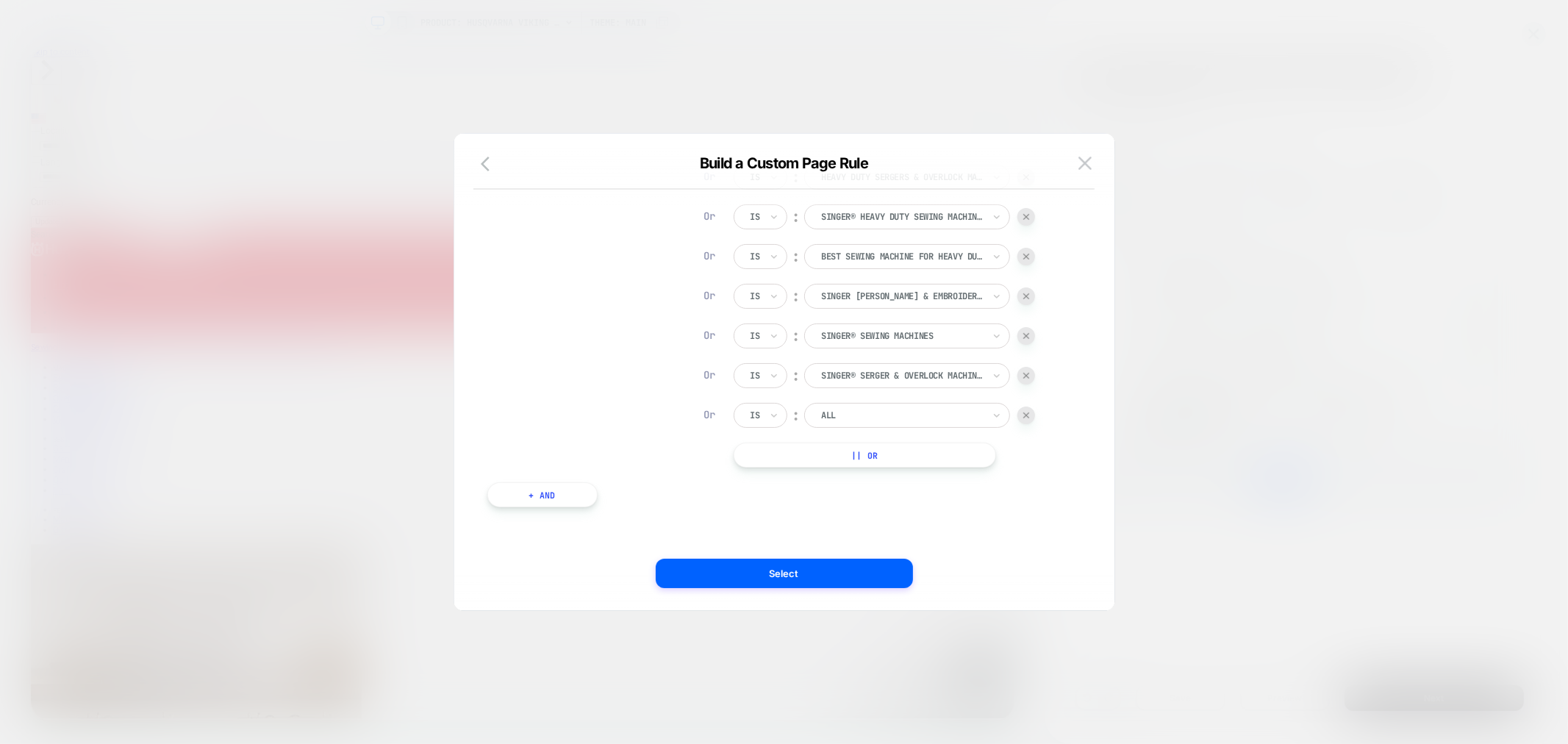
click at [883, 422] on div "ALL" at bounding box center [901, 415] width 164 height 16
type input "*"
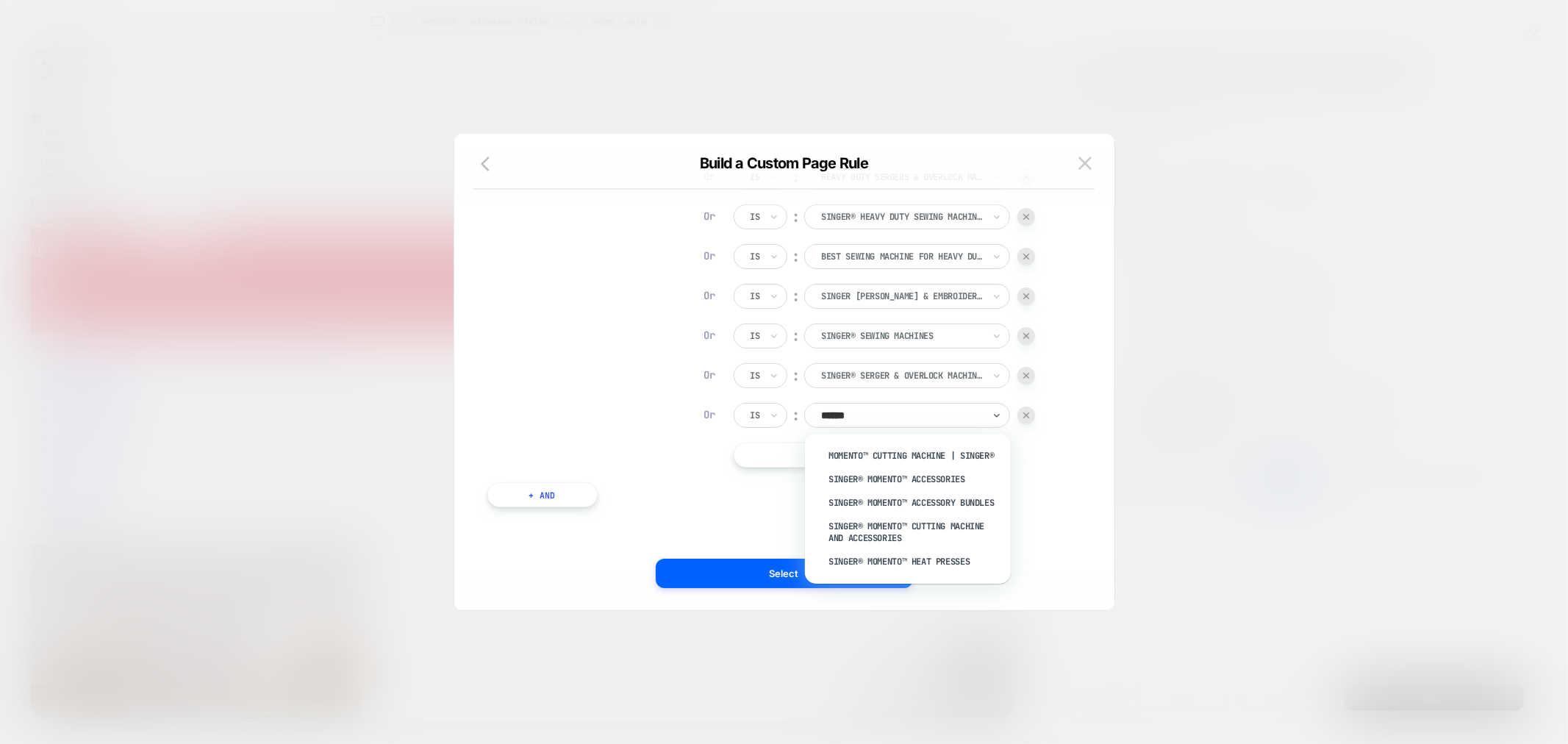
type input "*******"
click at [885, 447] on div "MOMENTO™ Cutting Machine | SINGER®" at bounding box center [914, 456] width 191 height 23
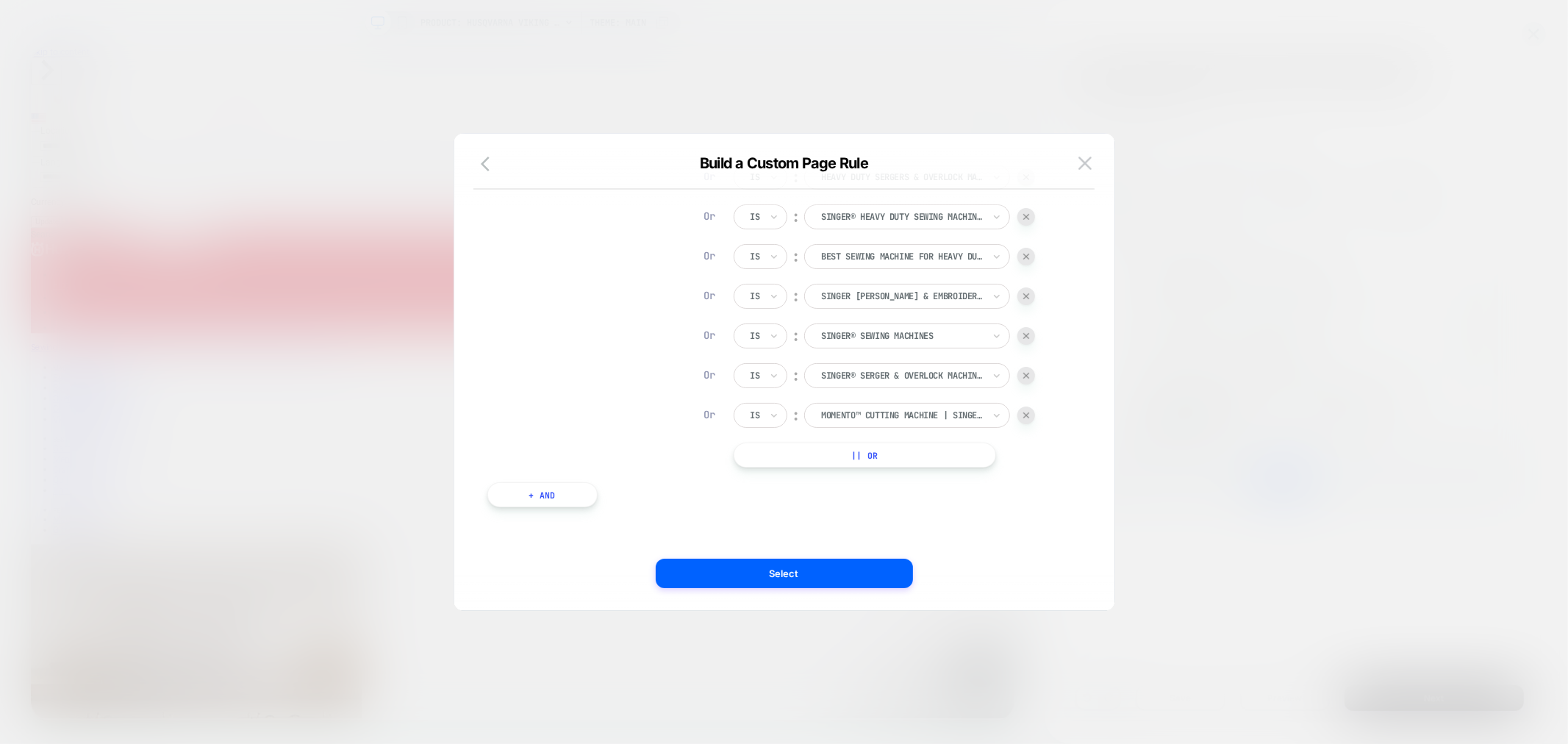
click at [876, 453] on button "|| Or" at bounding box center [865, 455] width 263 height 25
click at [564, 541] on button "+ And" at bounding box center [543, 534] width 111 height 25
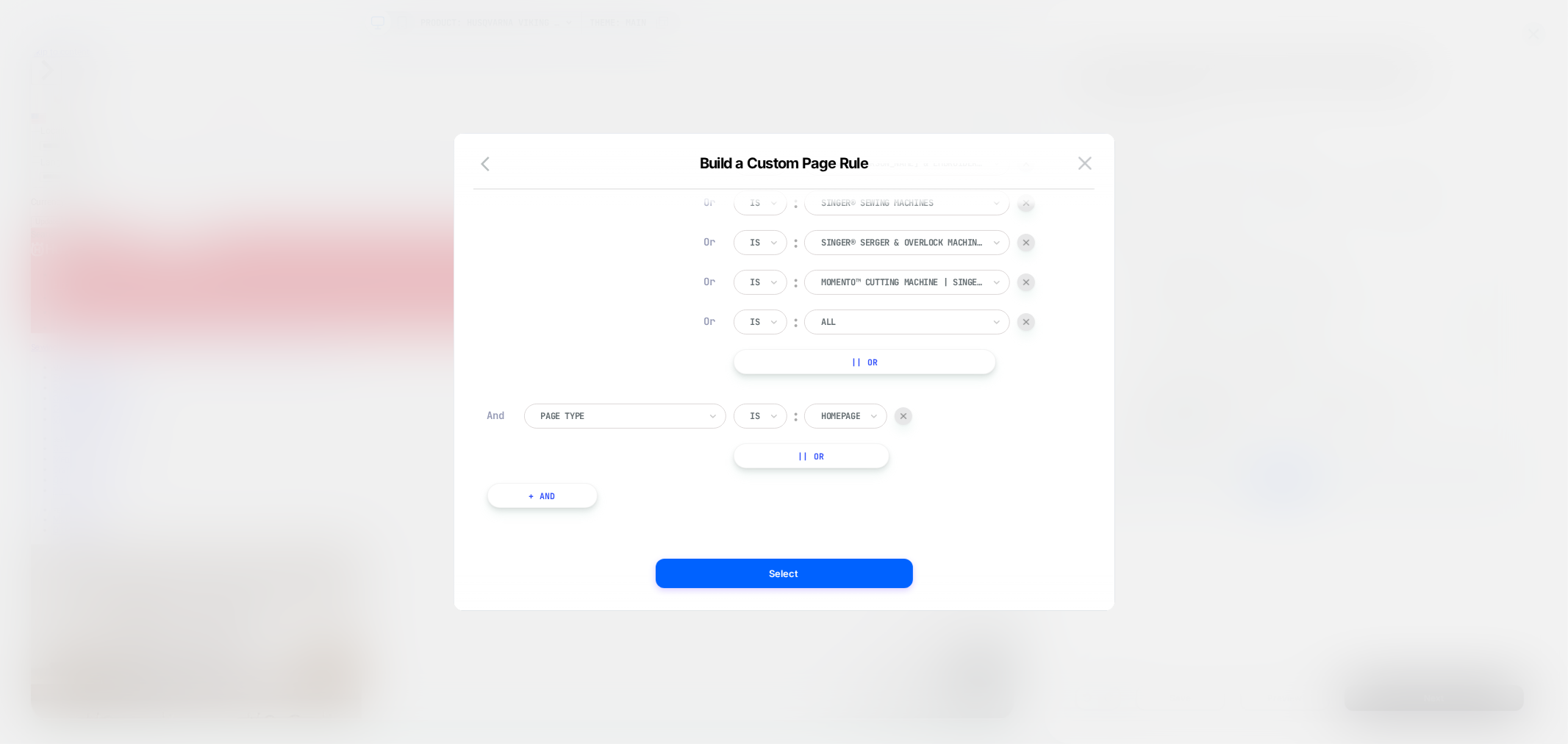
click at [627, 408] on div "Page Type" at bounding box center [620, 416] width 161 height 16
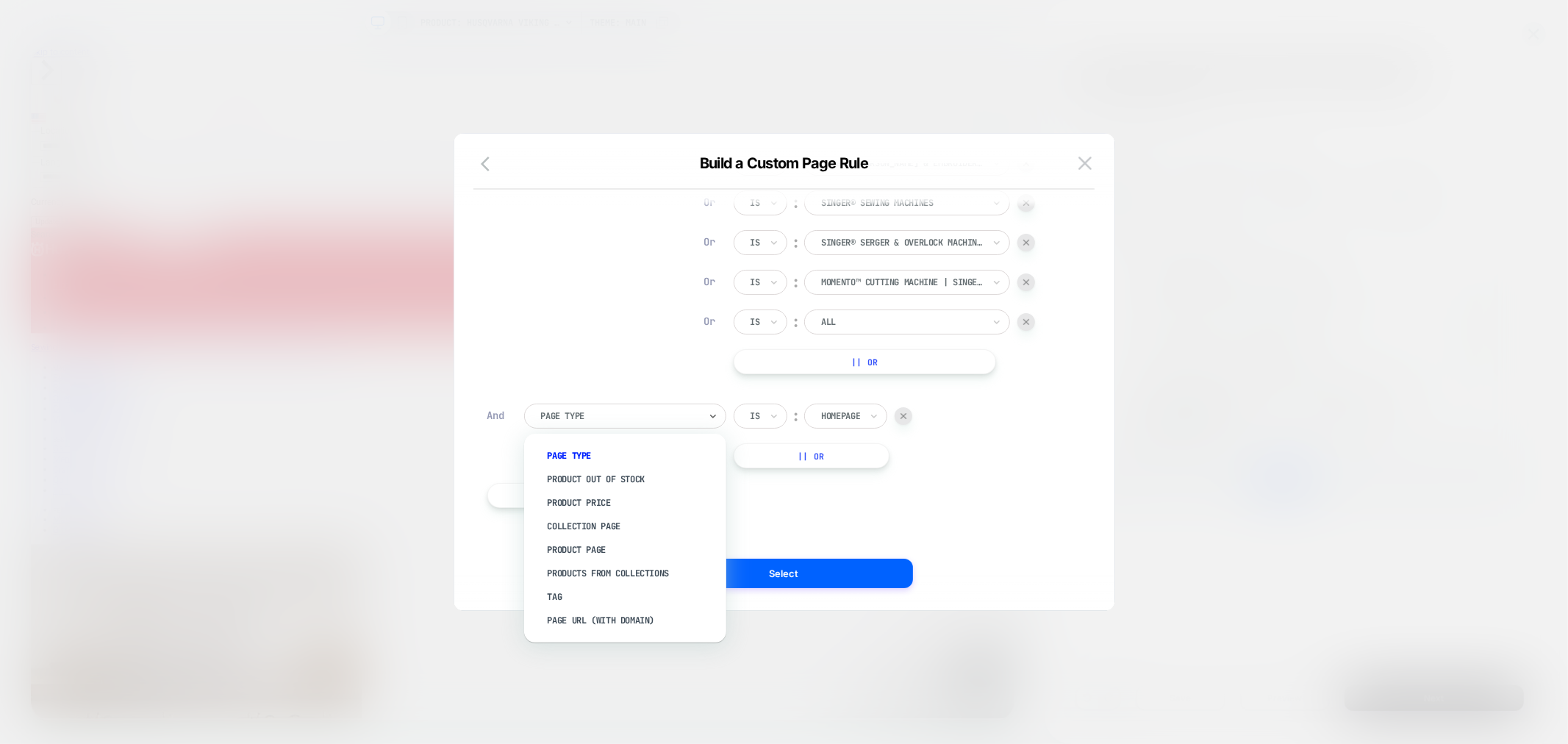
click at [902, 421] on div at bounding box center [903, 416] width 18 height 18
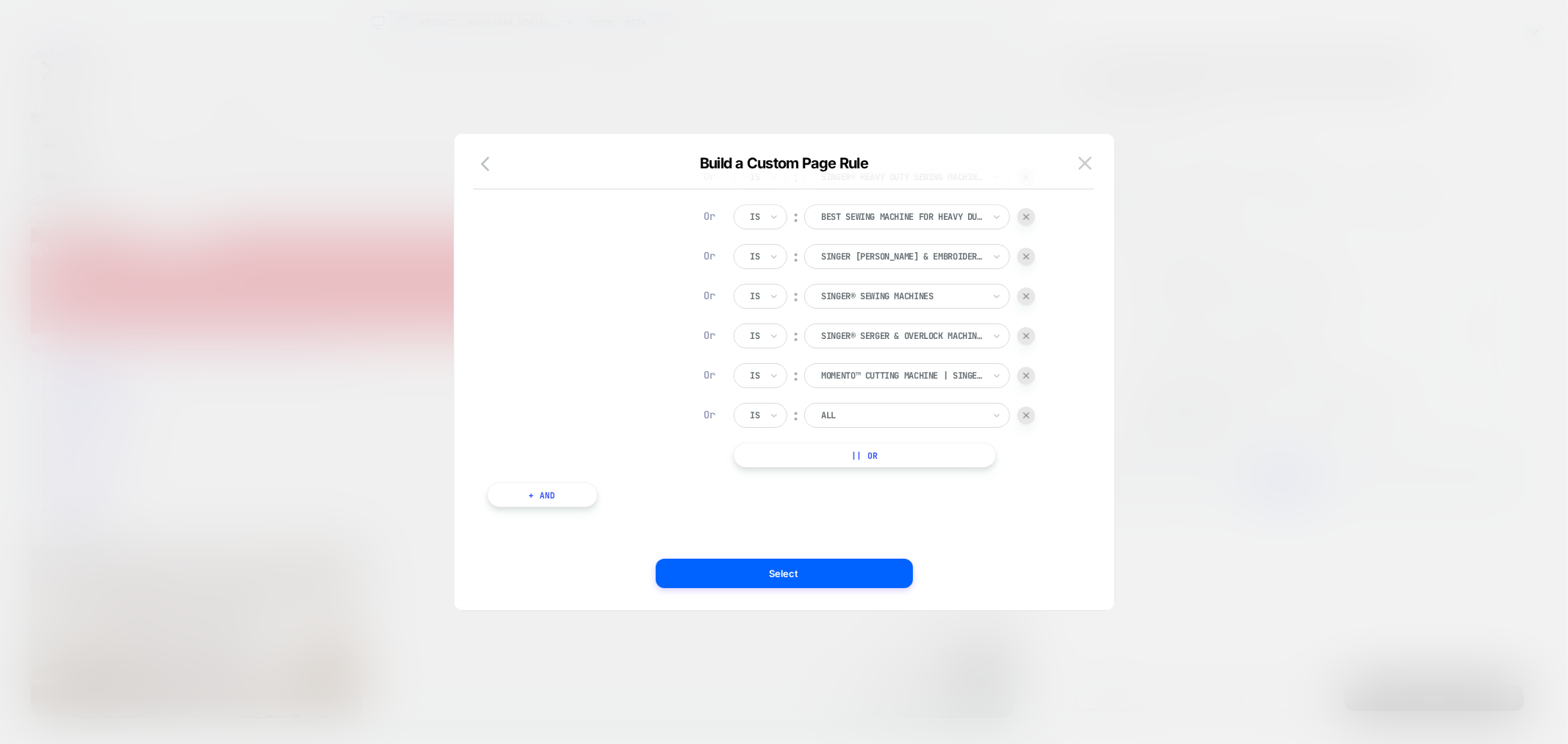
scroll to position [510, 0]
click at [903, 419] on div at bounding box center [902, 416] width 162 height 13
click at [828, 421] on div at bounding box center [902, 416] width 162 height 13
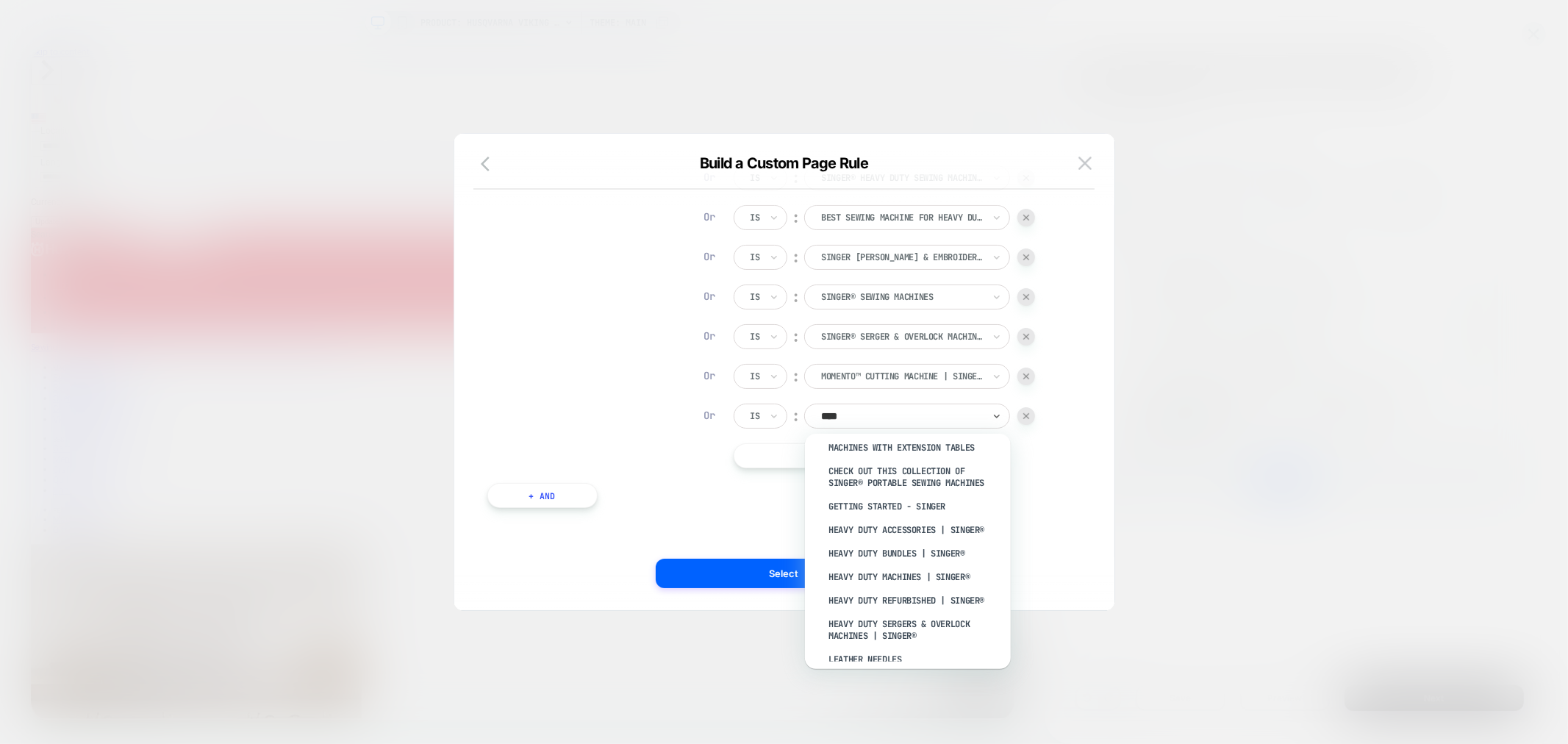
scroll to position [45, 0]
type input "******"
click at [910, 453] on div "All SINGER® Machines" at bounding box center [914, 458] width 191 height 23
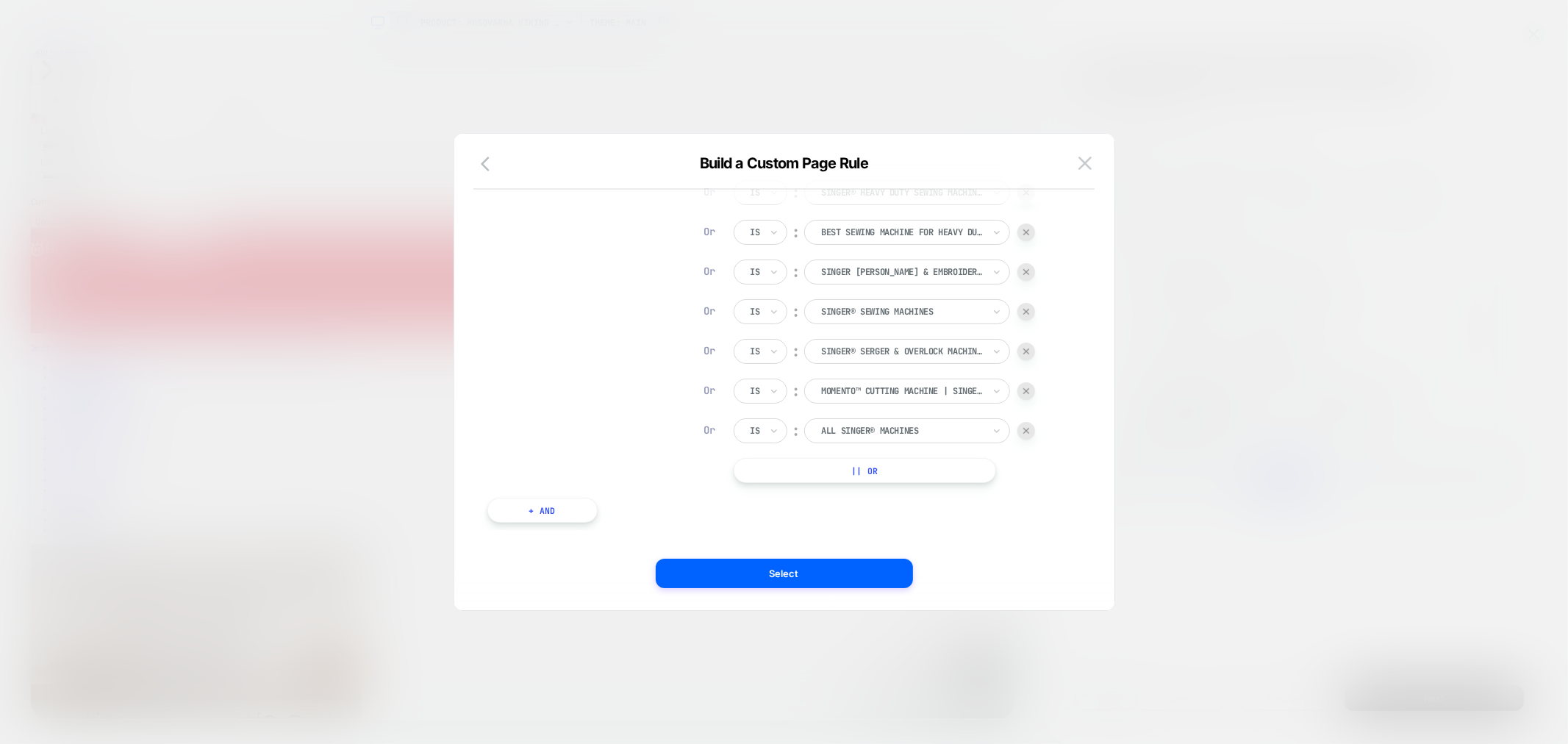
scroll to position [15, 0]
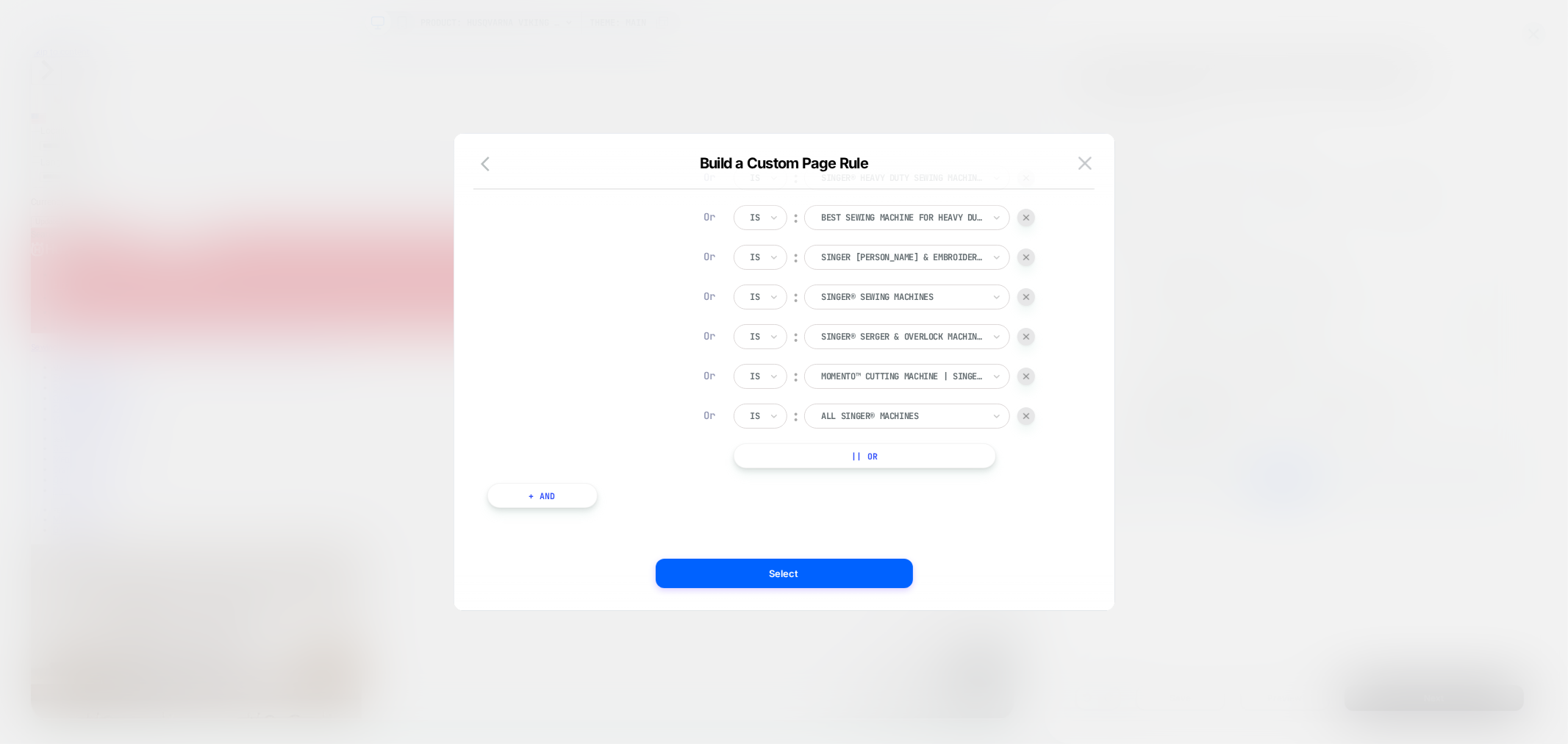
click at [886, 457] on button "|| Or" at bounding box center [865, 456] width 263 height 25
click at [876, 501] on button "|| Or" at bounding box center [865, 495] width 263 height 25
click at [906, 450] on button "|| Or" at bounding box center [865, 456] width 263 height 25
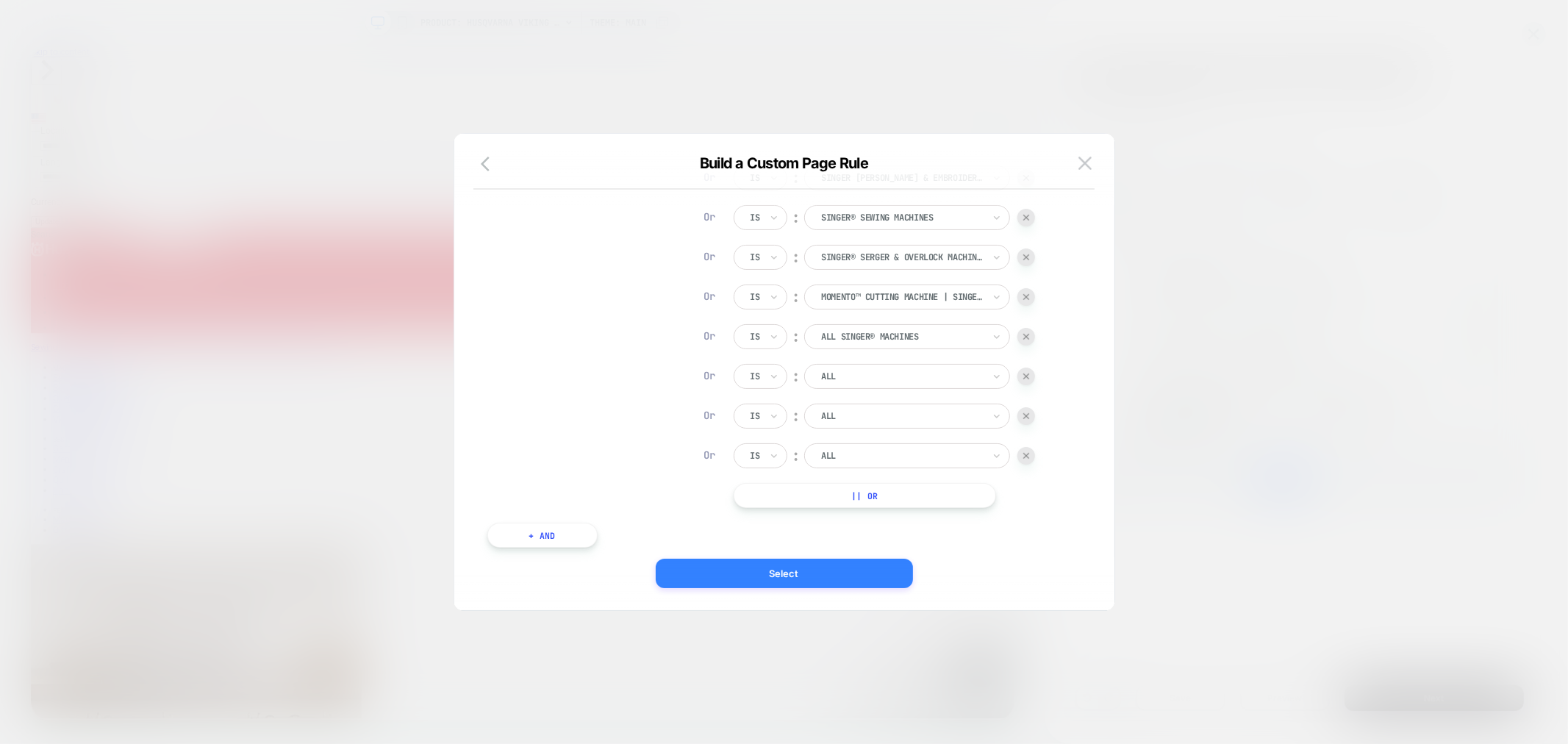
click at [812, 579] on button "Select" at bounding box center [784, 573] width 257 height 30
